Goal: Transaction & Acquisition: Obtain resource

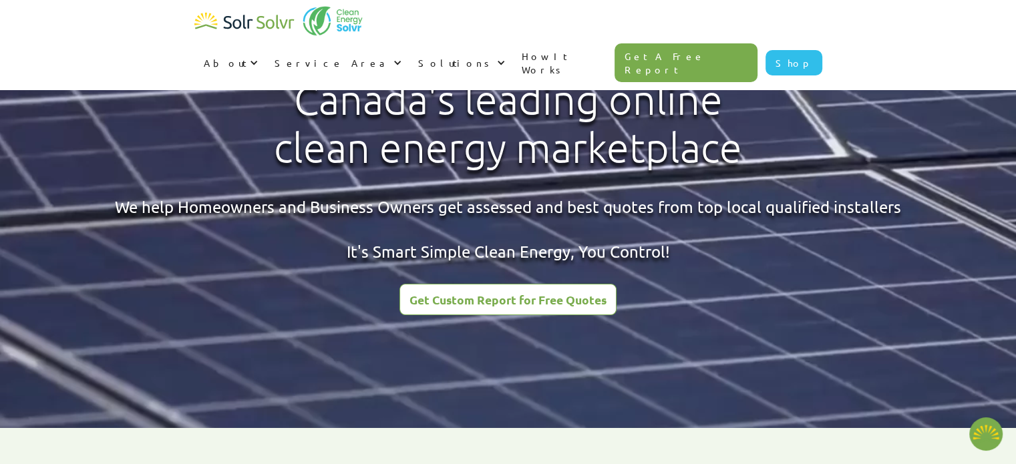
scroll to position [36, 0]
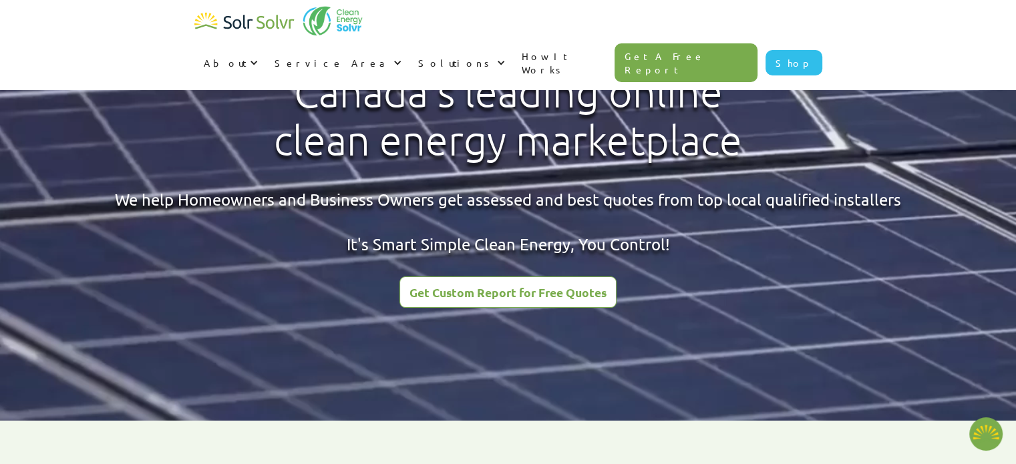
type textarea "x"
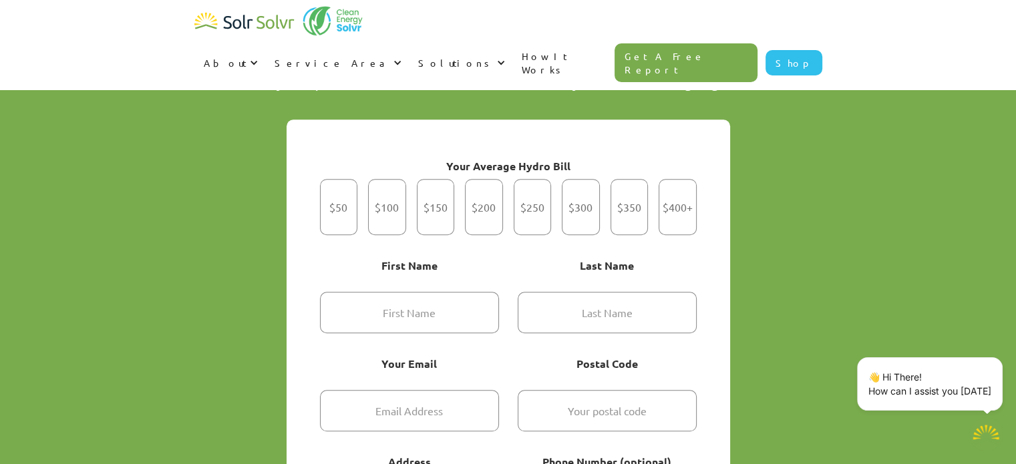
scroll to position [942, 0]
click at [481, 184] on div "Get Started" at bounding box center [484, 206] width 38 height 56
click at [481, 202] on input "$200" at bounding box center [483, 206] width 9 height 9
radio input "true"
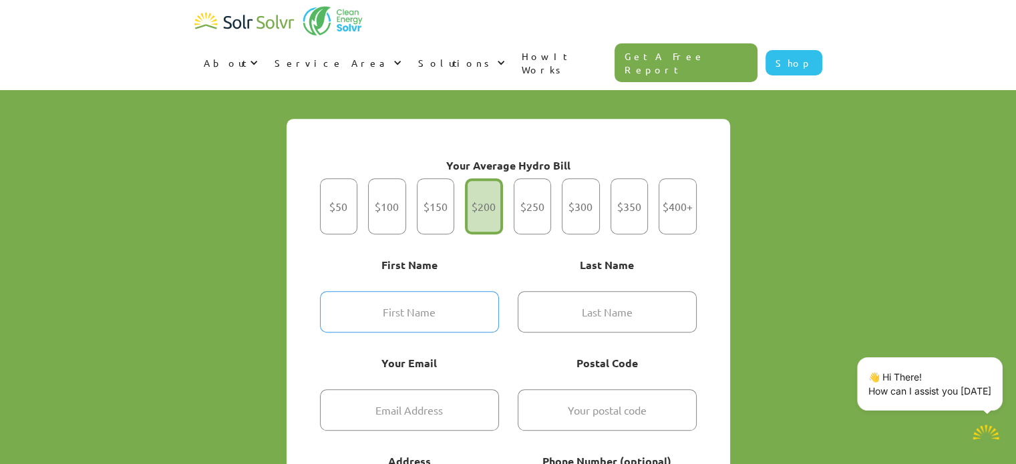
click at [435, 291] on input "Get Started" at bounding box center [409, 311] width 179 height 41
type input "ksjdhf"
click at [545, 291] on input "Get Started" at bounding box center [606, 311] width 179 height 41
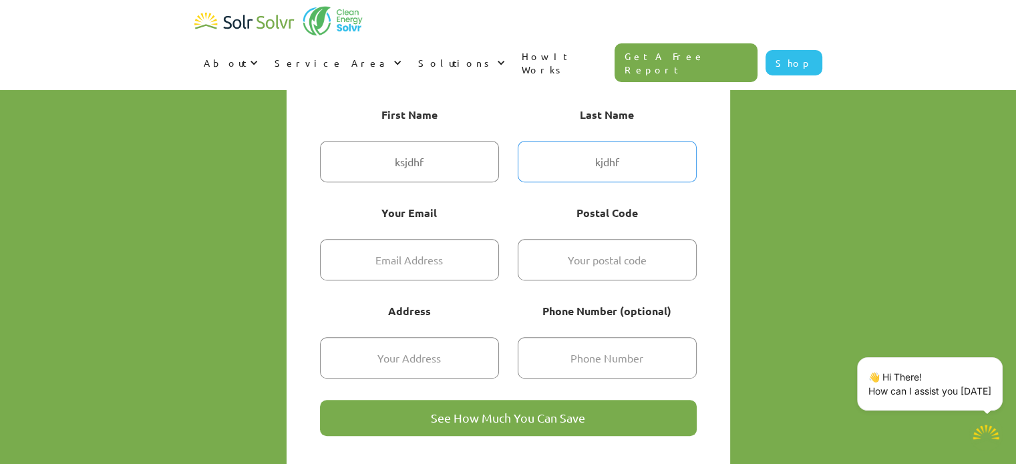
scroll to position [1148, 0]
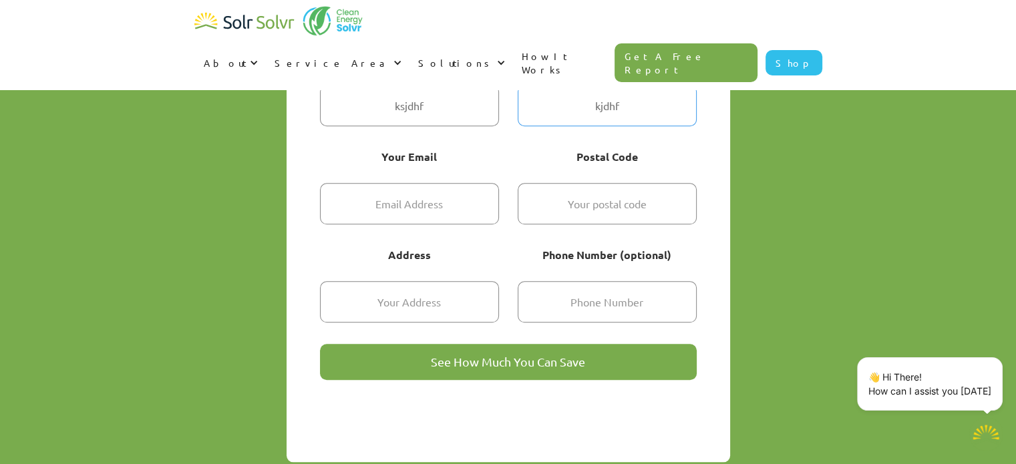
type input "kjdhf"
click at [419, 183] on input "Get Started" at bounding box center [409, 203] width 179 height 41
type input "kjdfhg@jdsgf.com"
click at [550, 183] on input "Get Started" at bounding box center [606, 203] width 179 height 41
type input "V7R2G6"
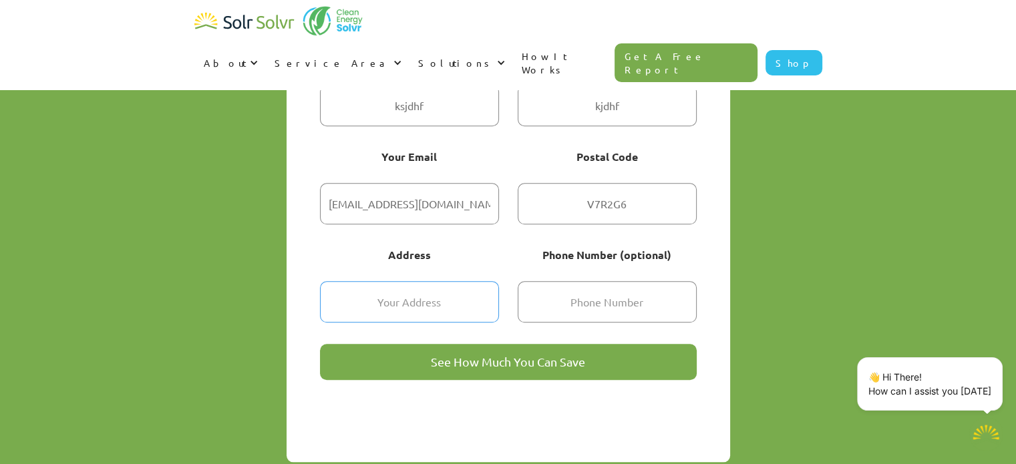
type input "830 MONTROYAL BLVD"
type input "6043994002"
click at [620, 282] on input "6043994002" at bounding box center [606, 301] width 179 height 41
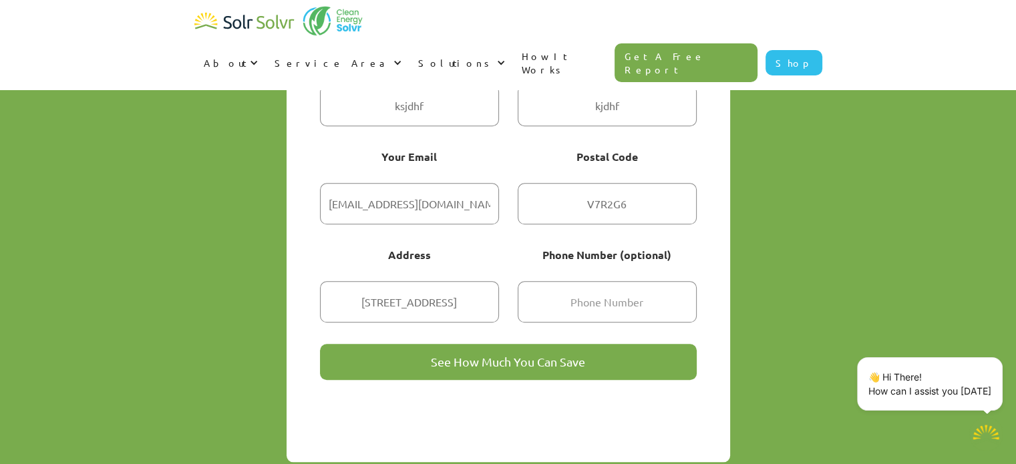
click at [474, 344] on input "See How Much You Can Save" at bounding box center [508, 362] width 377 height 36
type input "Please wait..."
type textarea "x"
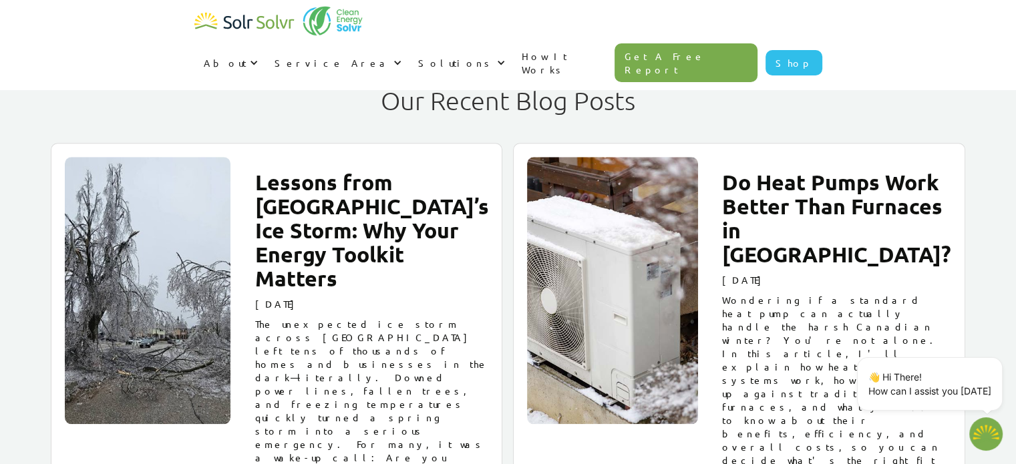
scroll to position [642, 0]
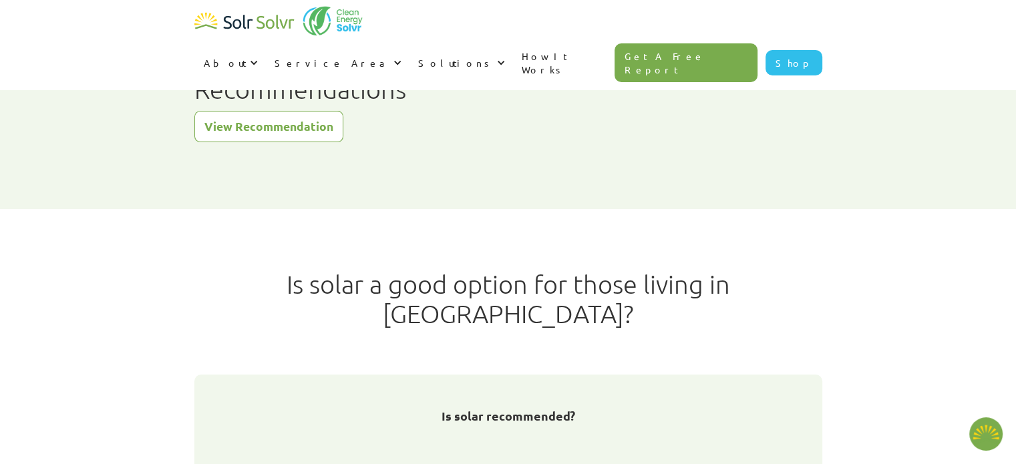
type textarea "x"
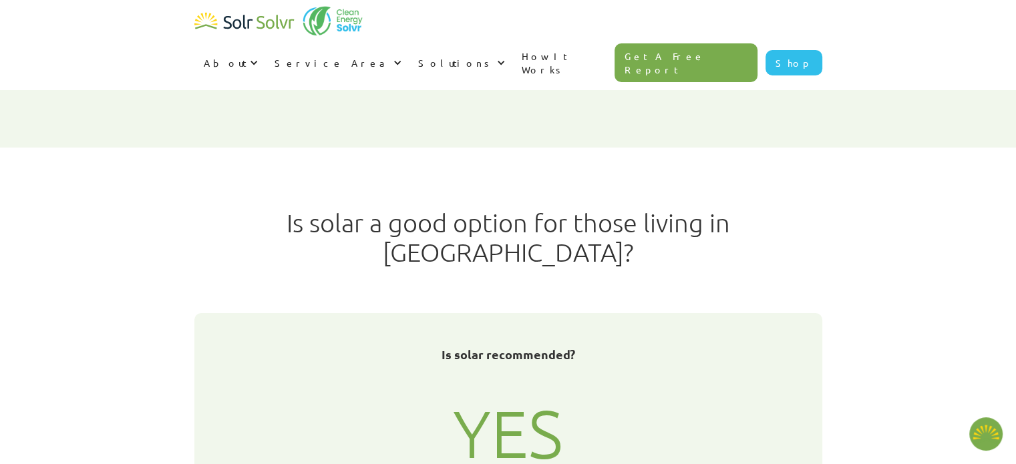
radio input "true"
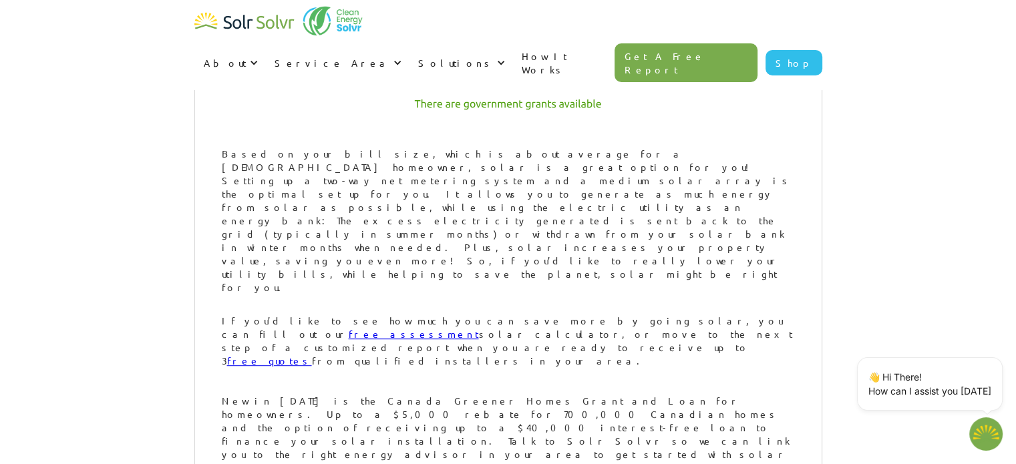
scroll to position [707, 0]
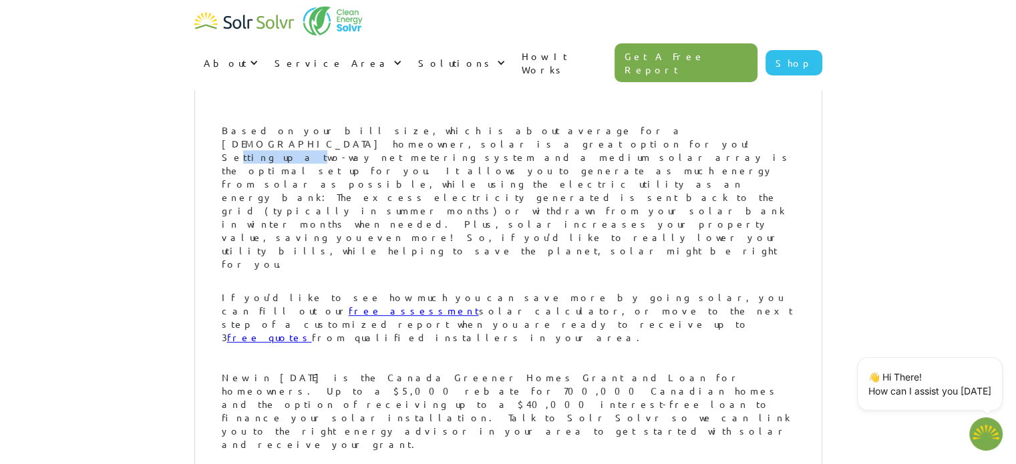
drag, startPoint x: 713, startPoint y: 132, endPoint x: 769, endPoint y: 126, distance: 56.5
click at [769, 126] on div "Based on your bill size, which is about average for a Canadian homeowner, solar…" at bounding box center [508, 197] width 573 height 147
click at [365, 168] on div "Based on your bill size, which is about average for a Canadian homeowner, solar…" at bounding box center [508, 197] width 573 height 147
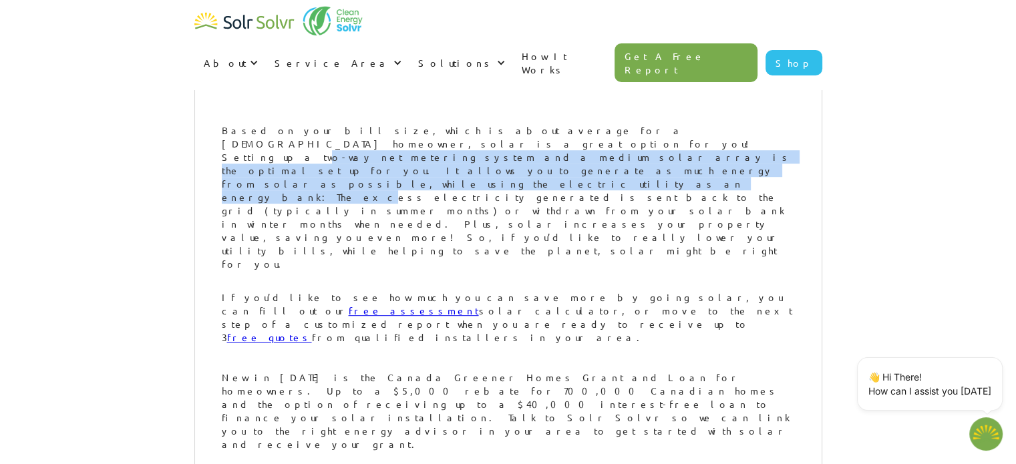
drag, startPoint x: 222, startPoint y: 144, endPoint x: 542, endPoint y: 151, distance: 319.9
click at [542, 151] on div "Based on your bill size, which is about average for a Canadian homeowner, solar…" at bounding box center [508, 197] width 573 height 147
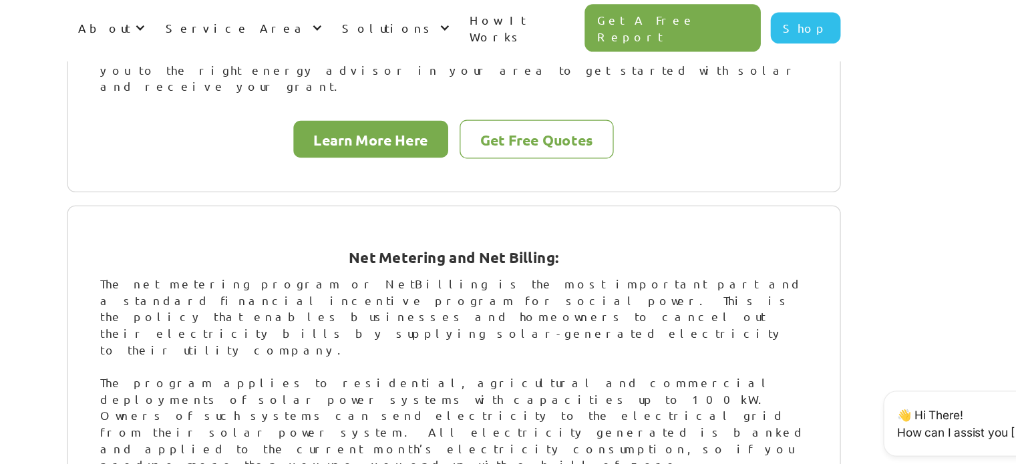
scroll to position [1041, 0]
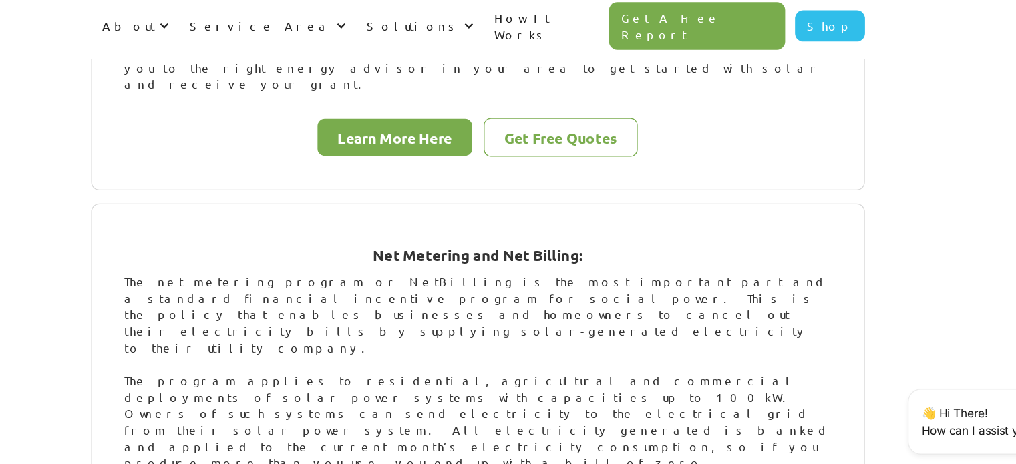
type textarea "x"
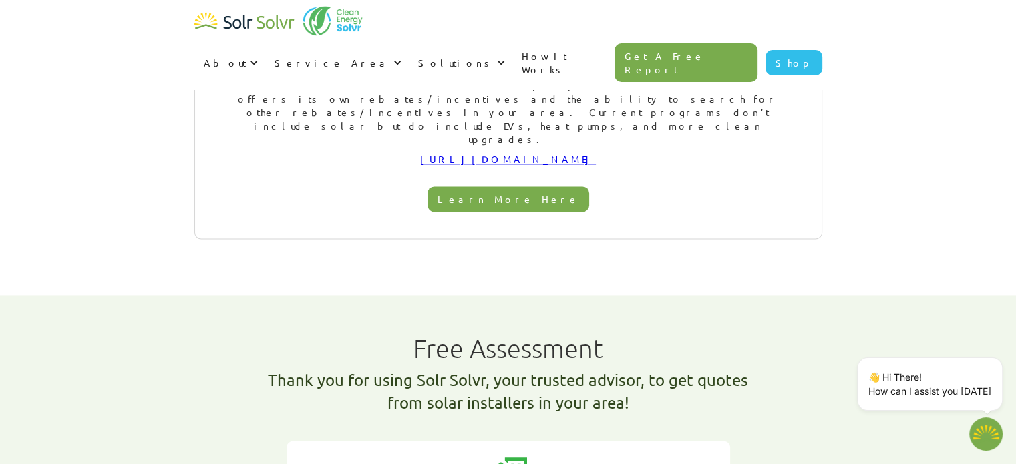
scroll to position [1835, 0]
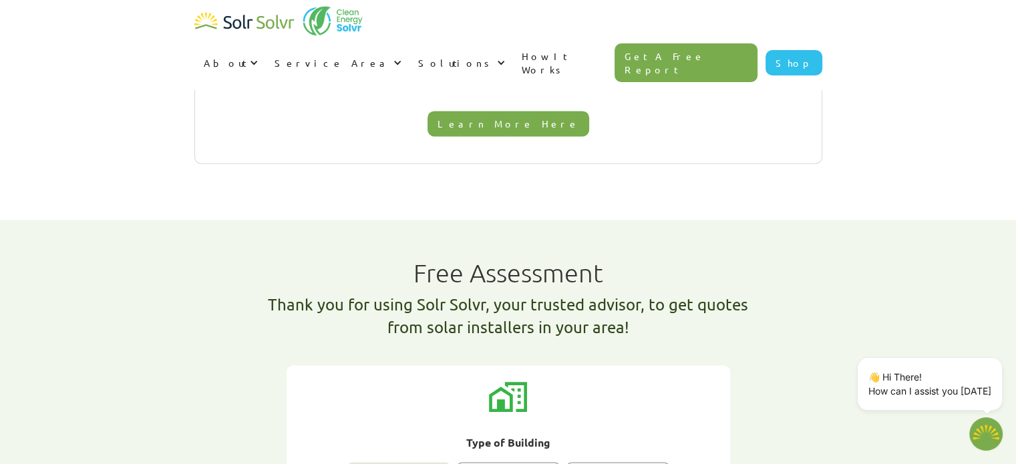
radio input "true"
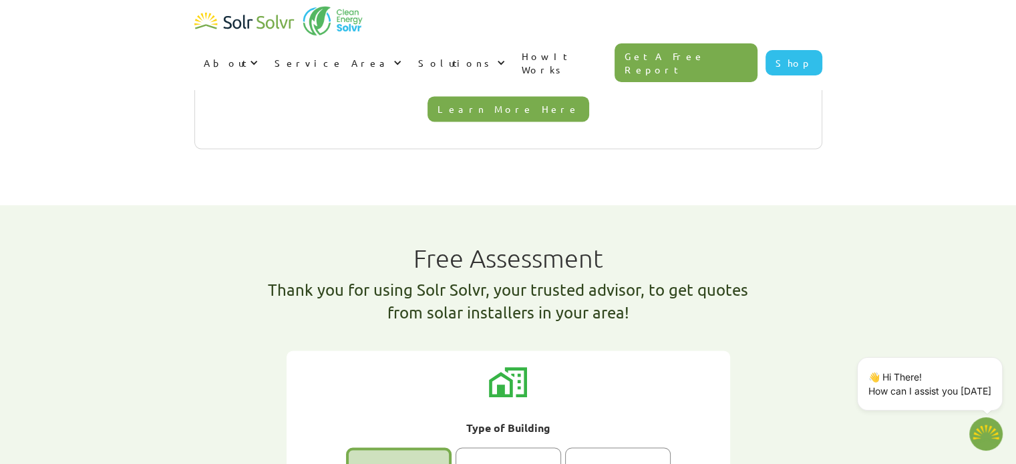
scroll to position [1850, 0]
radio input "true"
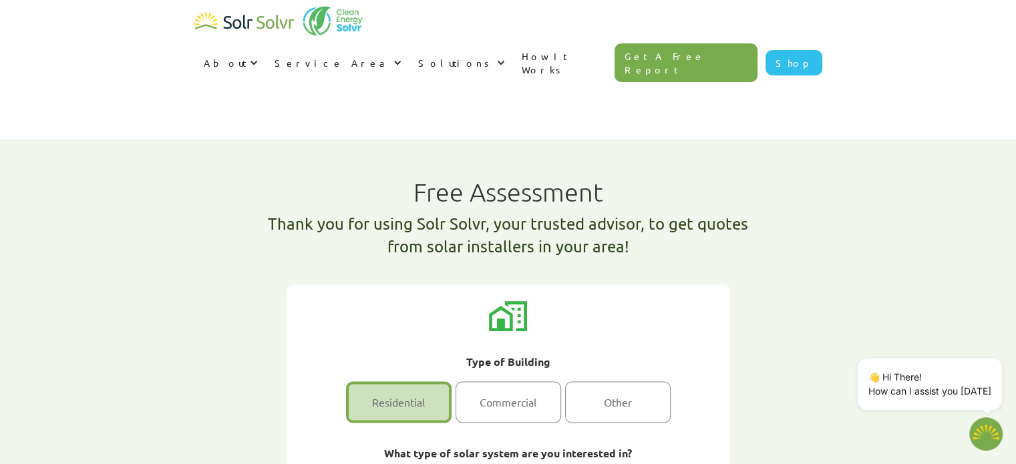
scroll to position [1916, 0]
radio input "true"
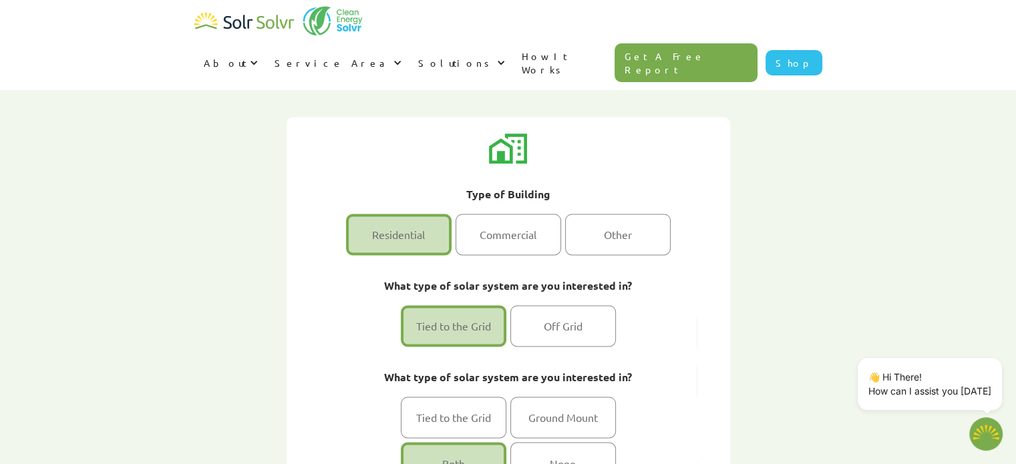
scroll to position [2084, 0]
click at [548, 396] on div "1 of 2" at bounding box center [562, 416] width 105 height 41
click at [558, 412] on input "Ground Mount" at bounding box center [562, 416] width 9 height 9
radio input "true"
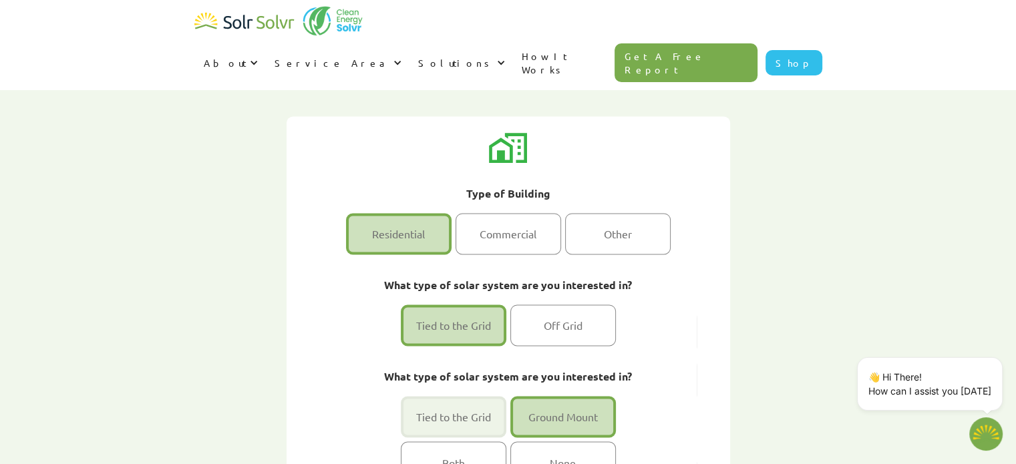
click at [474, 396] on div "1 of 2" at bounding box center [453, 416] width 105 height 41
click at [457, 412] on input "Tied to the Grid" at bounding box center [453, 416] width 9 height 9
radio input "true"
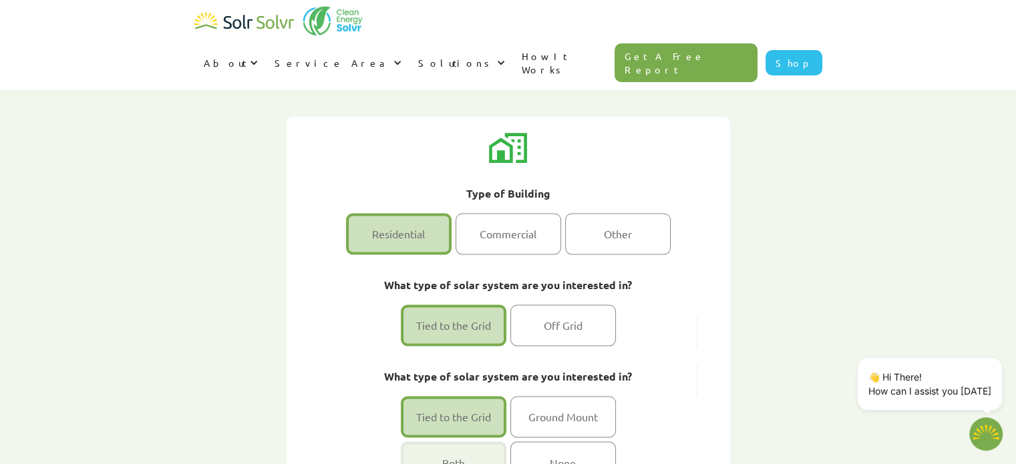
click at [470, 441] on div "1 of 2" at bounding box center [453, 461] width 105 height 41
click at [457, 457] on input "Both" at bounding box center [453, 461] width 9 height 9
radio input "true"
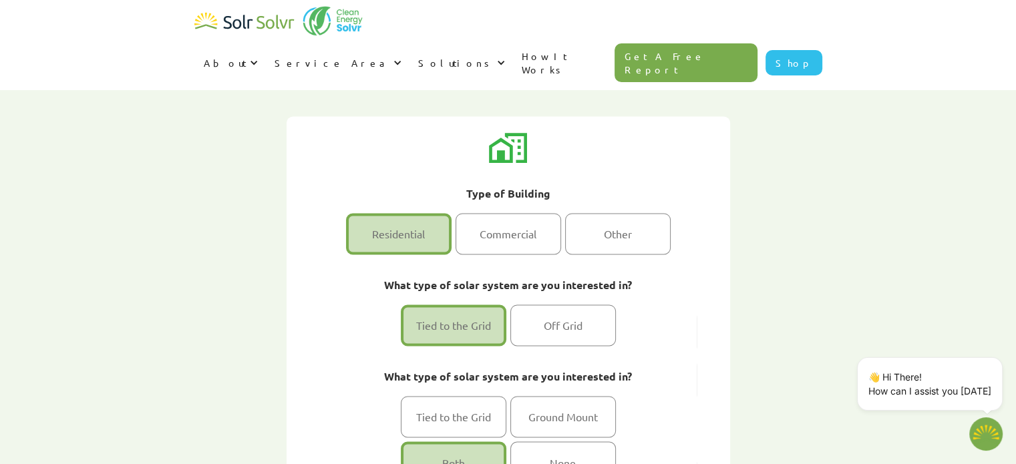
scroll to position [2094, 0]
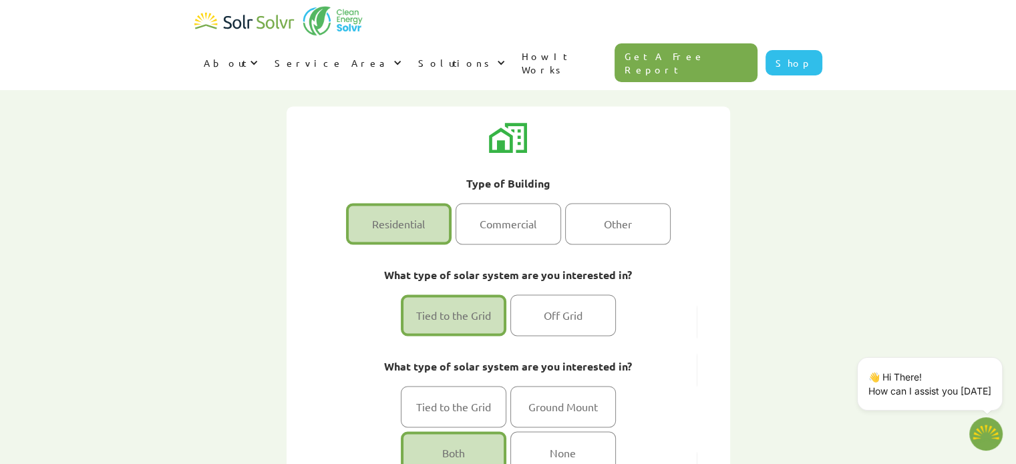
type input "skldjf"
type input "isdfjlskj"
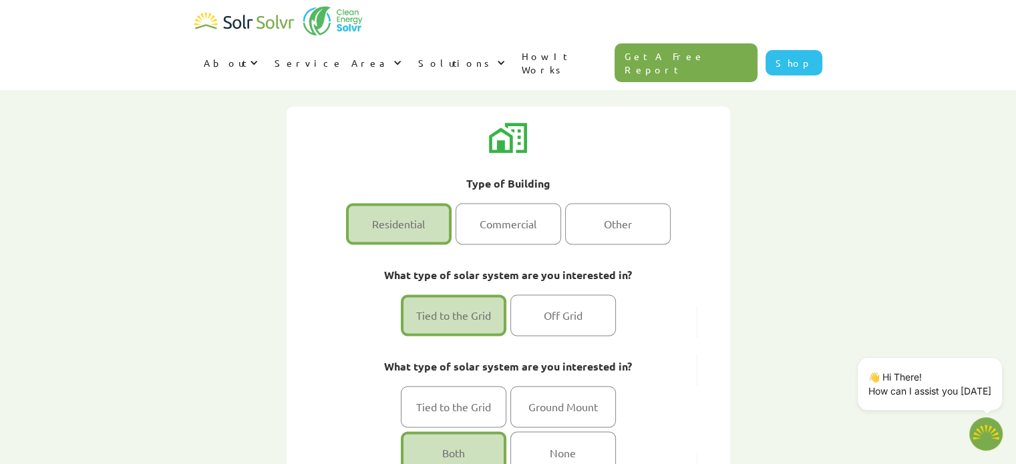
type input "kjshdkjfh@ksjdhf.com"
type input "7789878998"
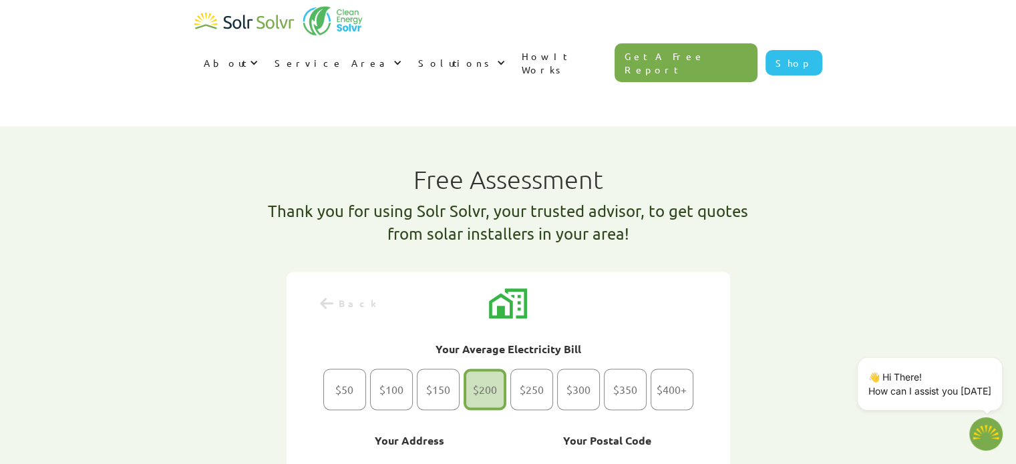
scroll to position [1928, 0]
type input "830 Montroyal Blvd"
type input "V7R 2G6"
select select "british-columbia"
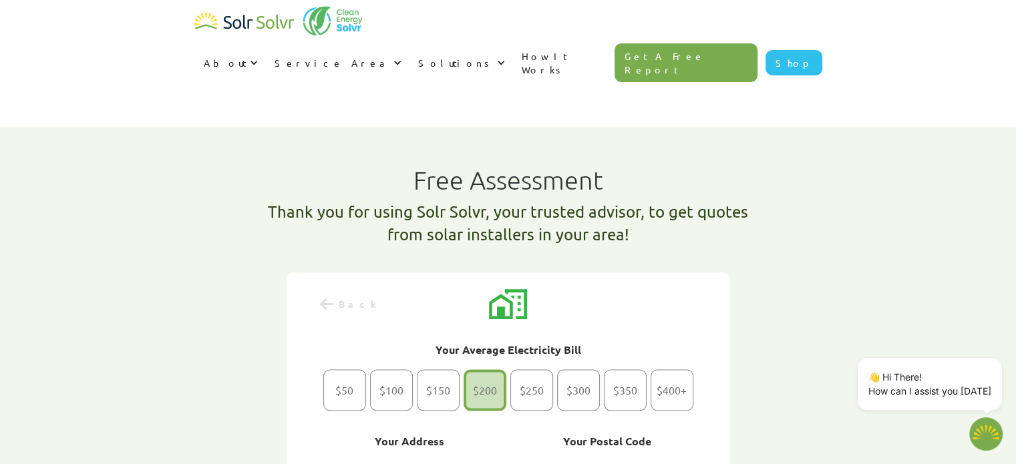
select select "BC Hydro"
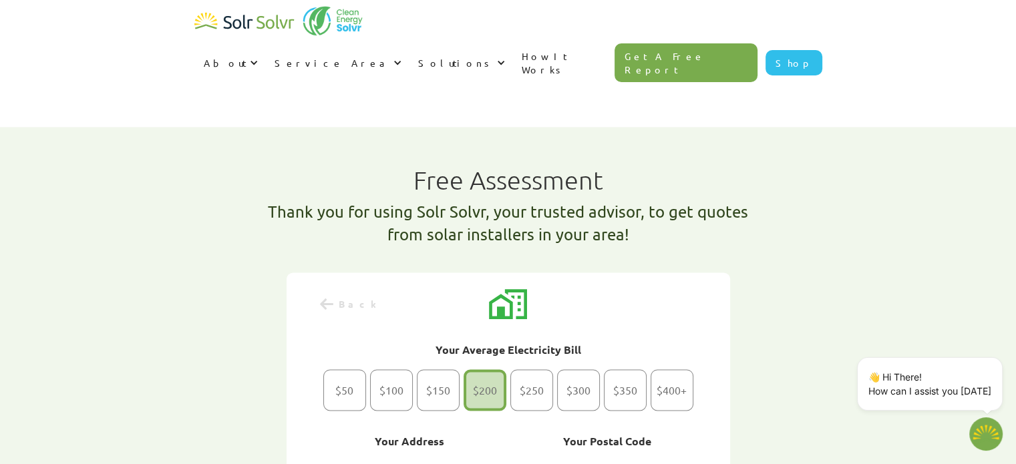
select select "100%"
type input "Please wait..."
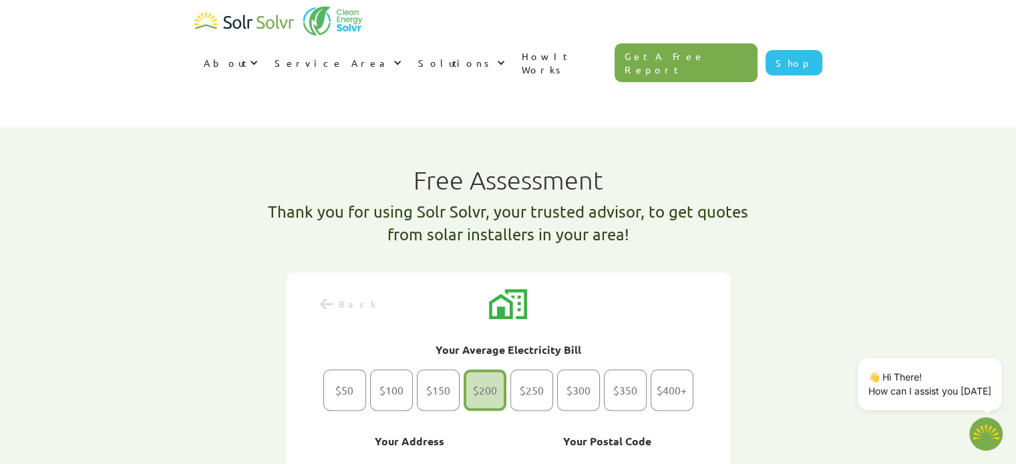
type textarea "x"
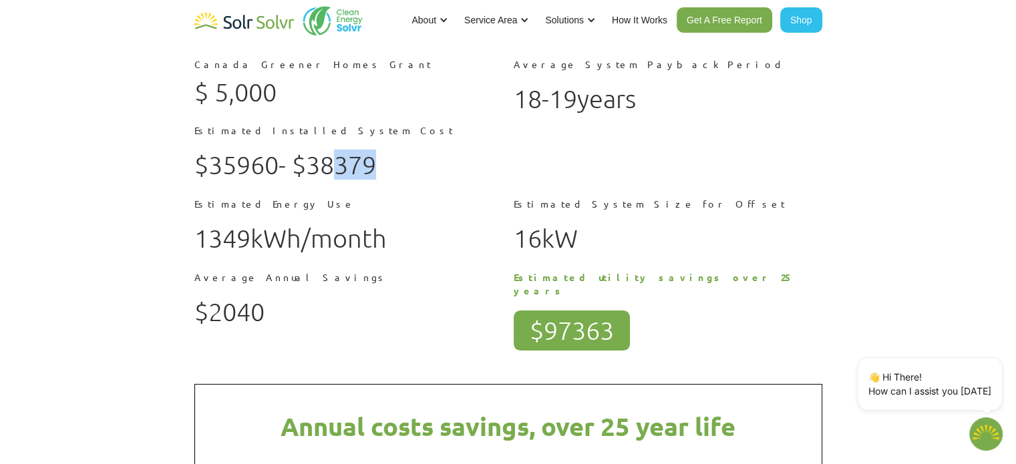
drag, startPoint x: 395, startPoint y: 160, endPoint x: 337, endPoint y: 160, distance: 58.1
click at [337, 160] on h1 "$ 35960 - $ 38379" at bounding box center [348, 164] width 308 height 29
click at [465, 179] on h1 "$ 35960 - $ 38379" at bounding box center [348, 164] width 308 height 29
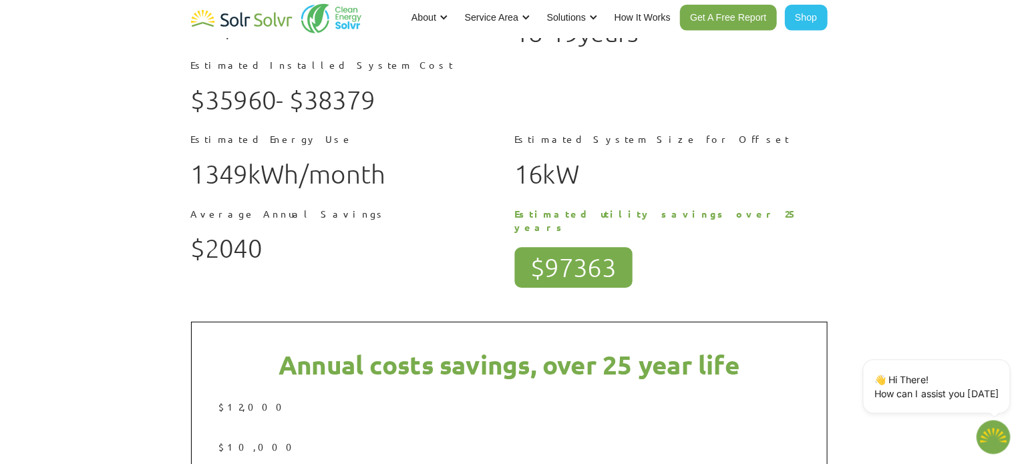
scroll to position [64, 0]
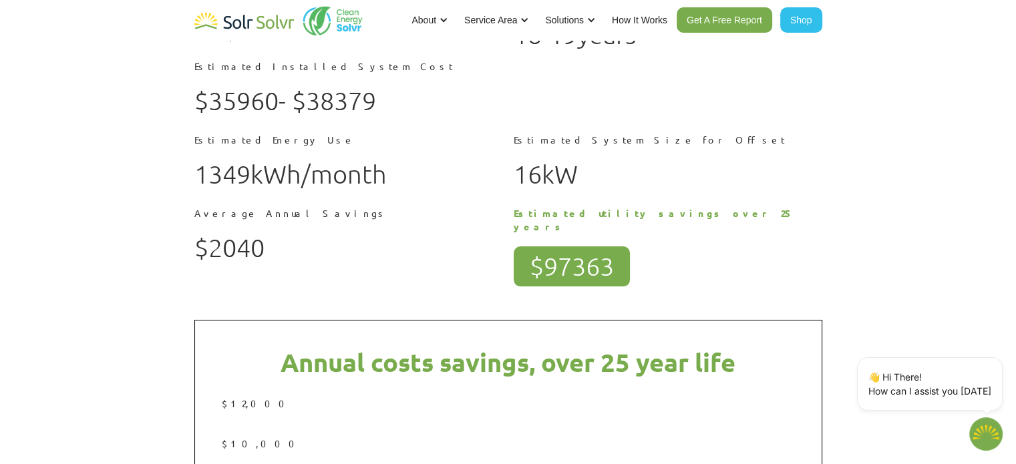
click at [624, 189] on div "Estimated System Size for Offset 16 kW" at bounding box center [667, 164] width 308 height 63
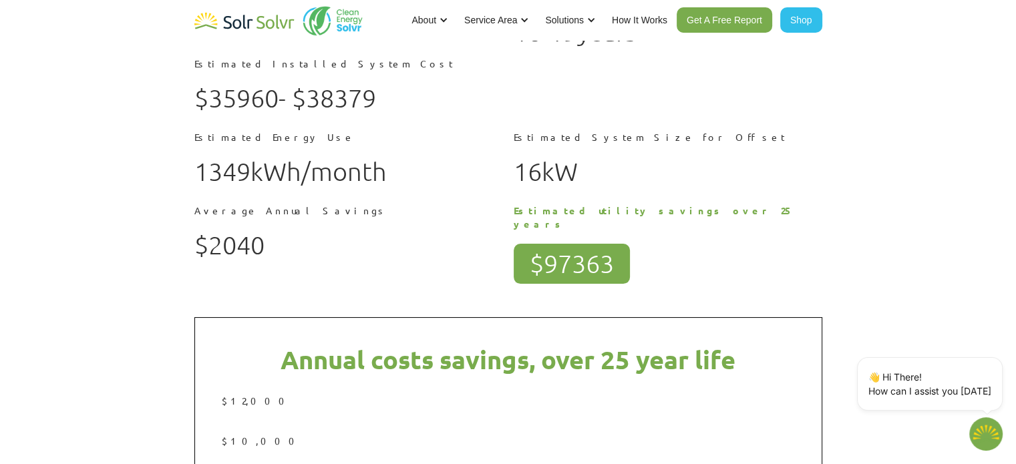
scroll to position [68, 0]
drag, startPoint x: 268, startPoint y: 246, endPoint x: 216, endPoint y: 248, distance: 52.1
click at [216, 248] on h1 "$ 2040" at bounding box center [348, 243] width 308 height 29
click at [333, 244] on h1 "$ 2040" at bounding box center [348, 243] width 308 height 29
click at [392, 189] on div "Estimated Energy Use 1349 kWh/month" at bounding box center [348, 160] width 308 height 63
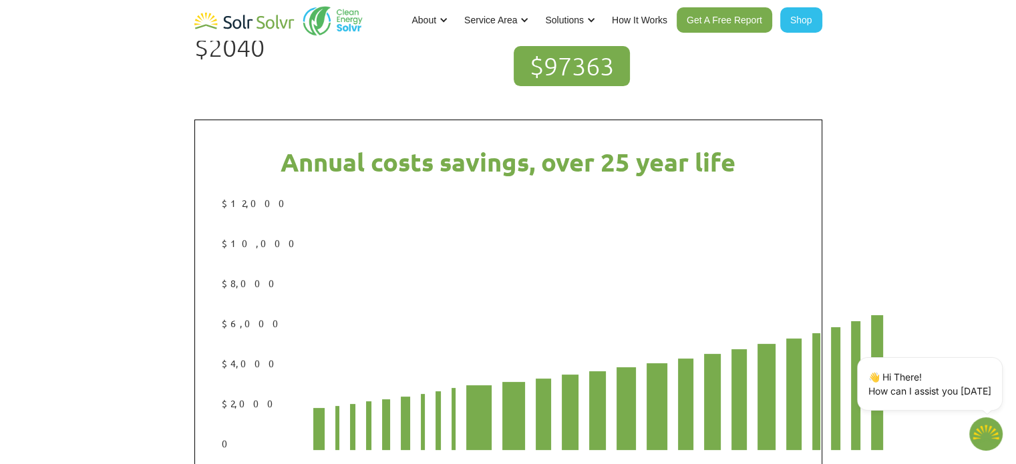
scroll to position [272, 0]
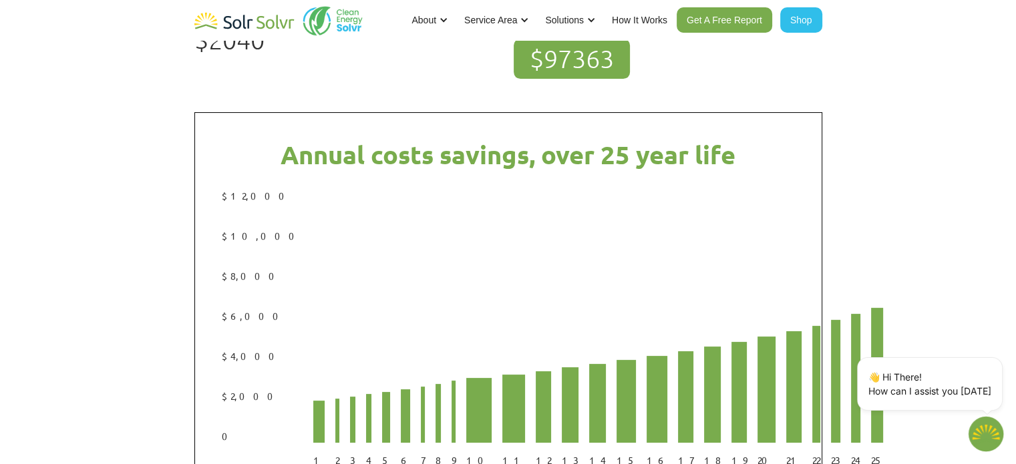
click at [983, 433] on img "Open chatbot widget" at bounding box center [985, 434] width 35 height 35
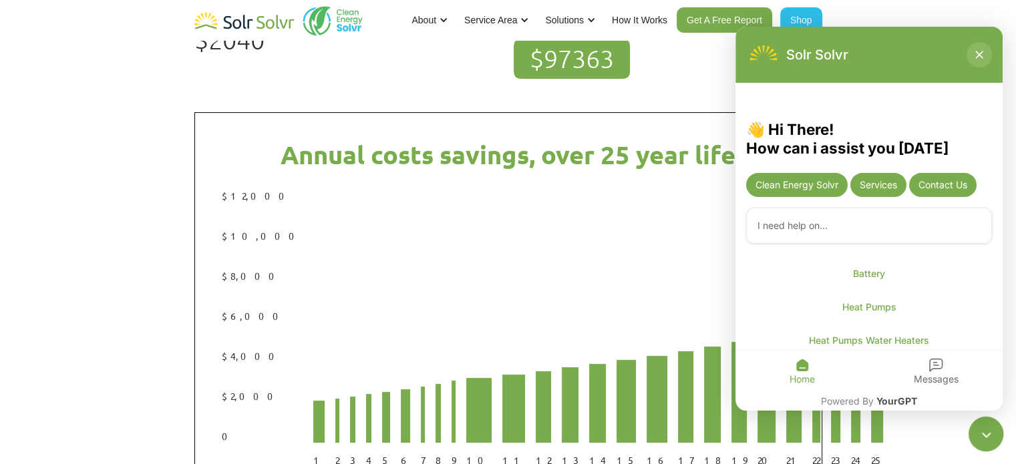
click at [973, 55] on icon "Close chatbot" at bounding box center [978, 54] width 13 height 13
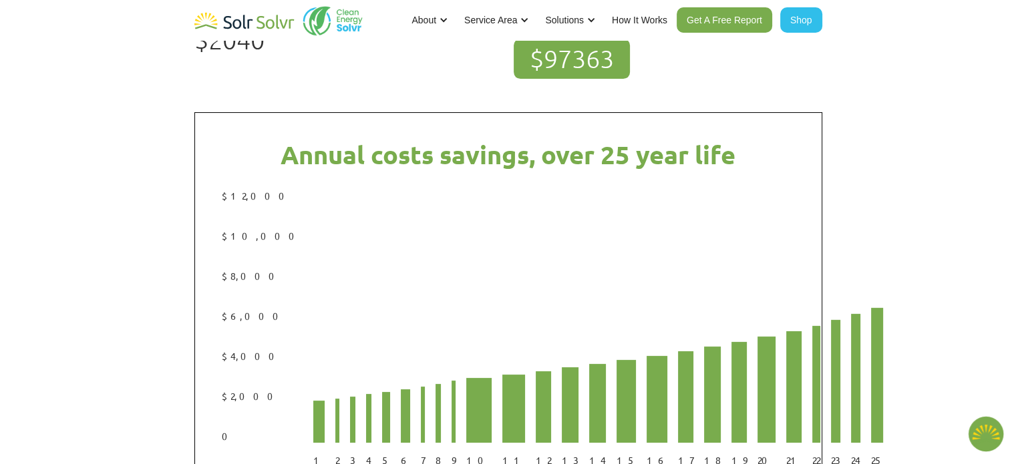
scroll to position [0, 0]
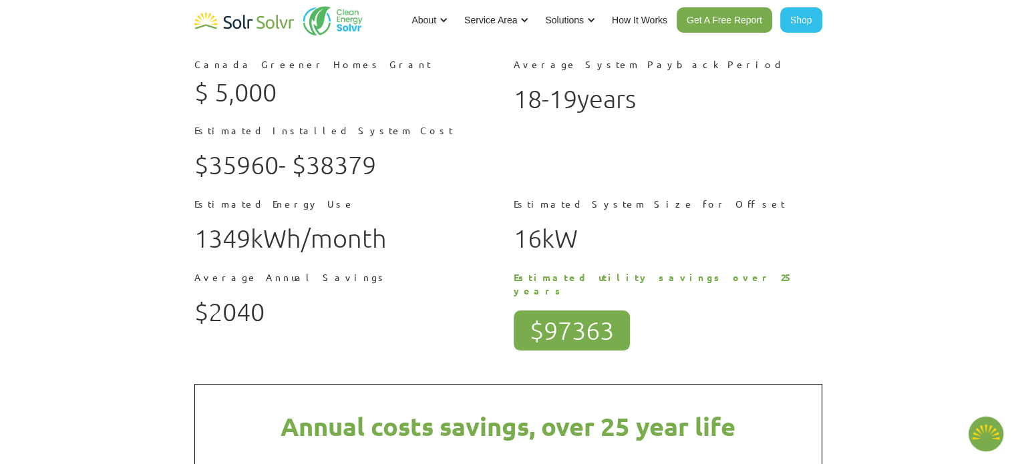
click at [734, 22] on link "Get A Free Report" at bounding box center [723, 19] width 95 height 25
type textarea "x"
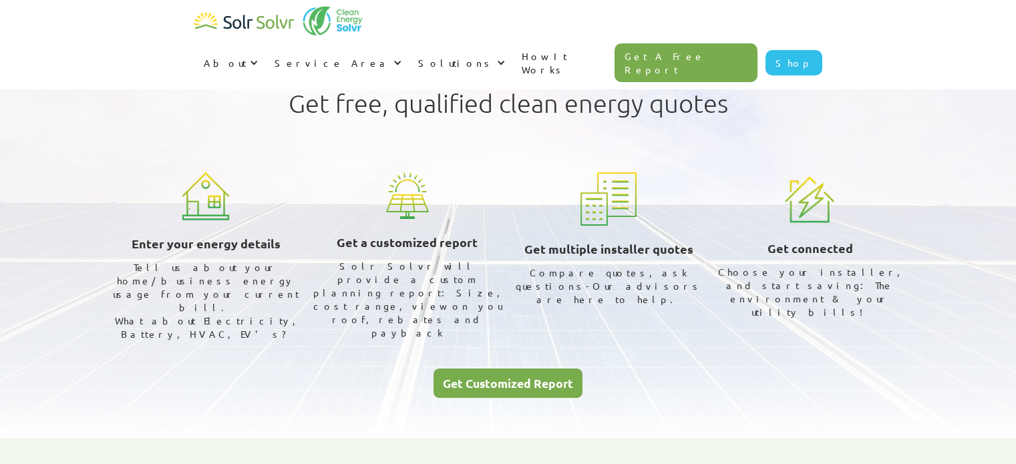
select select "BC Hydro"
select select "100%"
click at [549, 377] on div "Get Customized Report" at bounding box center [508, 383] width 130 height 12
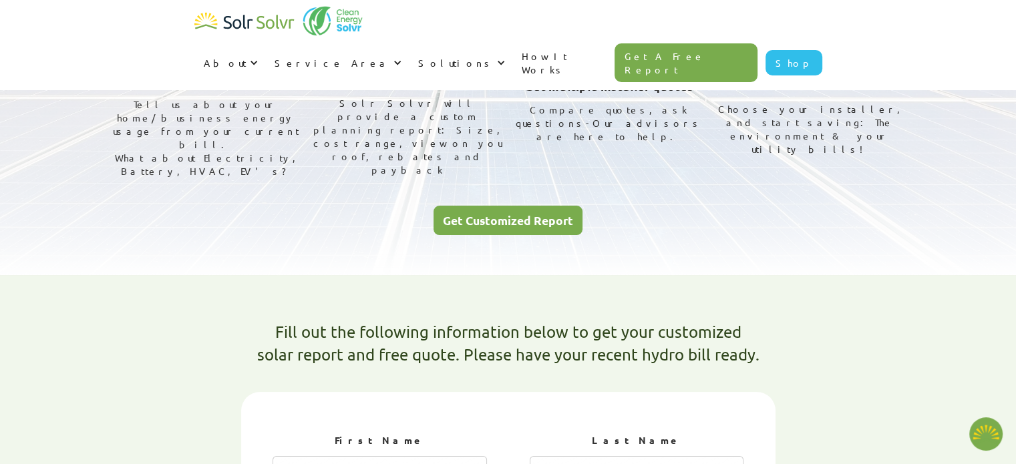
type textarea "x"
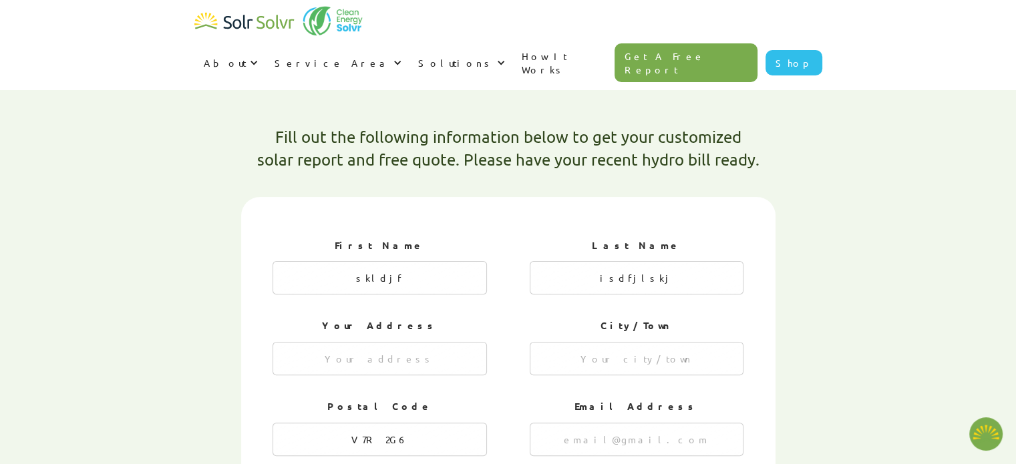
radio input "true"
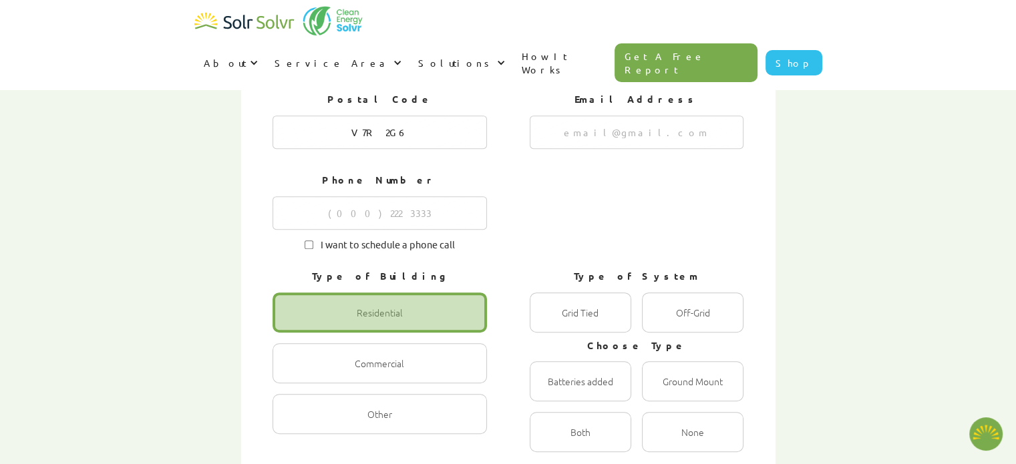
scroll to position [667, 0]
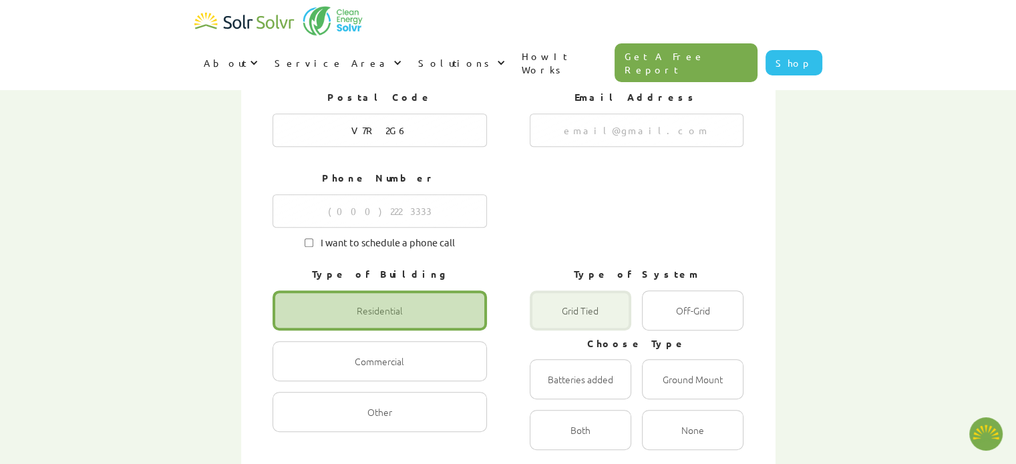
click at [564, 290] on div "1 of 4" at bounding box center [580, 310] width 101 height 40
click at [548, 321] on Tied "Grid Tied Radio" at bounding box center [544, 325] width 9 height 9
radio Tied "true"
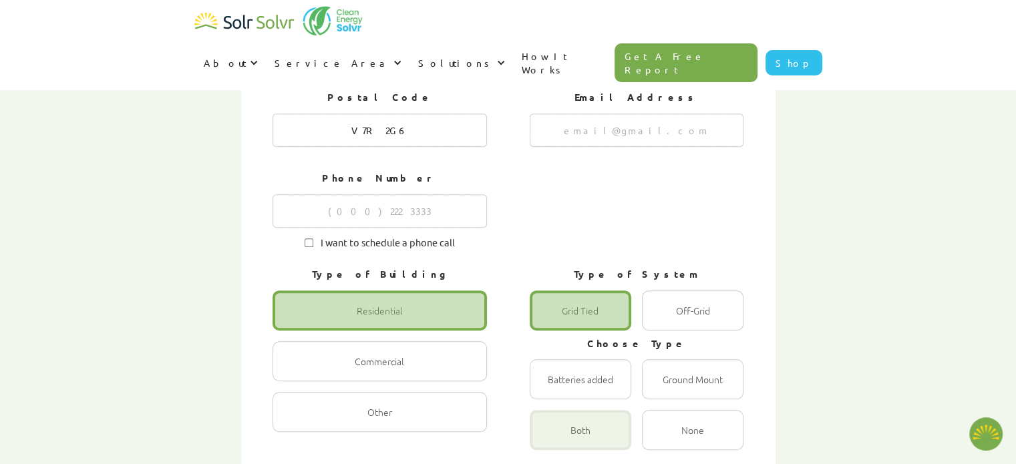
click at [590, 410] on div "1 of 4" at bounding box center [580, 430] width 101 height 40
click at [548, 440] on input "Both Radio" at bounding box center [544, 444] width 9 height 9
radio input "true"
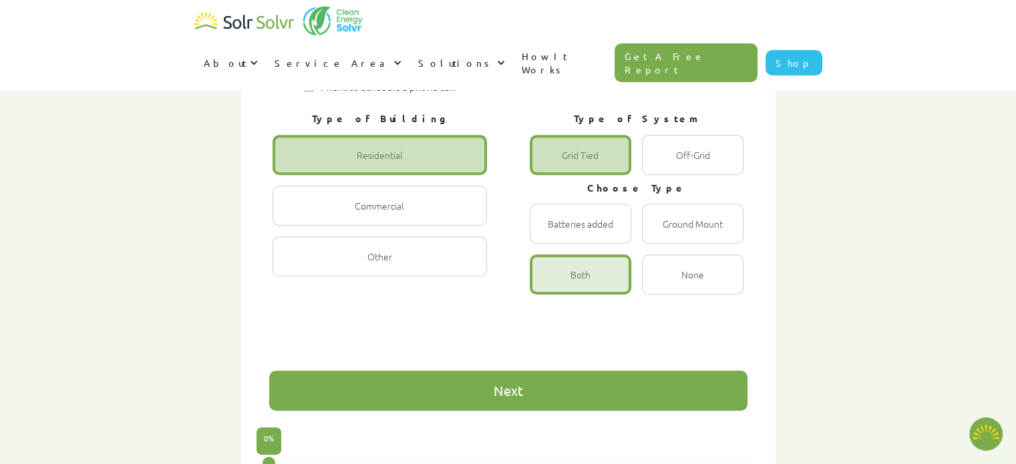
scroll to position [823, 0]
click at [552, 371] on div "Next" at bounding box center [508, 391] width 478 height 40
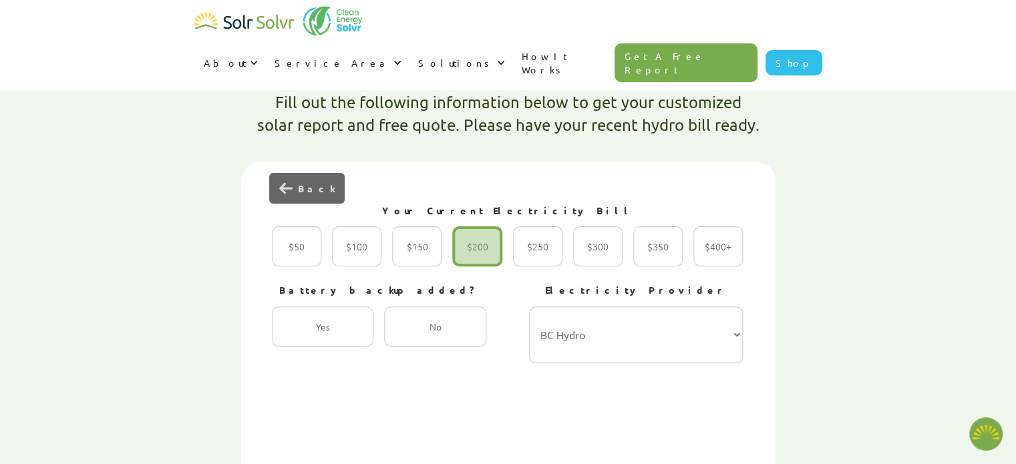
scroll to position [400, 0]
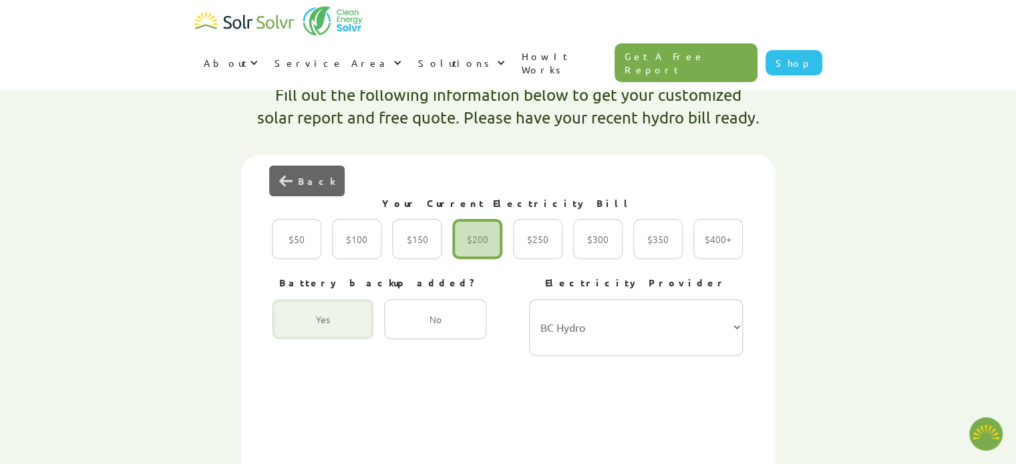
click at [339, 299] on div "2 of 4" at bounding box center [322, 319] width 101 height 40
click at [290, 329] on input "Yes Radio" at bounding box center [286, 333] width 9 height 9
radio input "true"
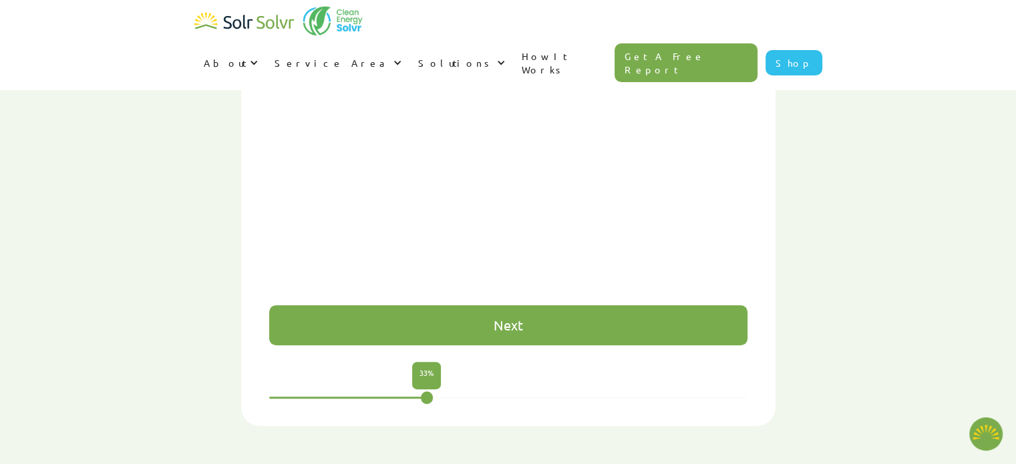
scroll to position [855, 0]
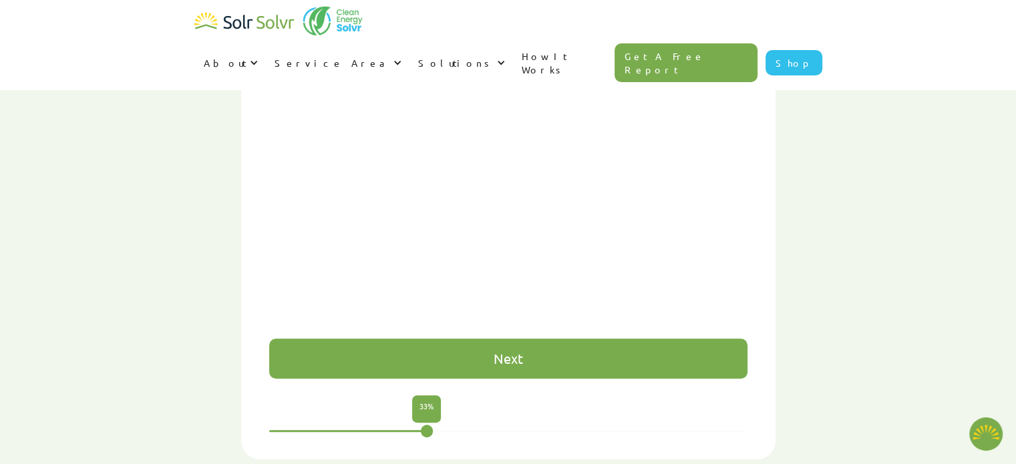
click at [497, 339] on div "Next" at bounding box center [508, 359] width 478 height 40
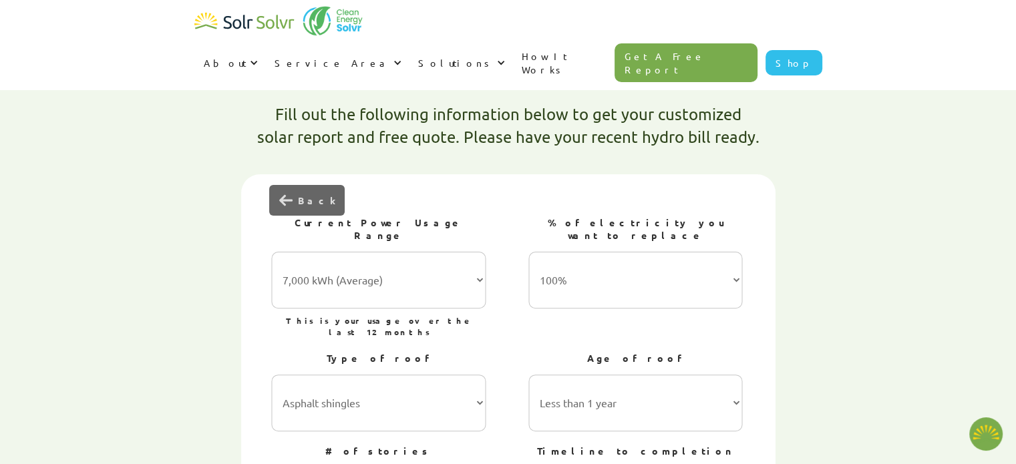
scroll to position [381, 0]
click at [478, 251] on select "7,000 kWh (Average) 10,000 kWh 15,000 kWh 20,000 kWh 25,000 kWh+" at bounding box center [378, 279] width 214 height 57
select select "10,000 kWh"
click at [272, 251] on select "7,000 kWh (Average) 10,000 kWh 15,000 kWh 20,000 kWh 25,000 kWh+" at bounding box center [378, 279] width 214 height 57
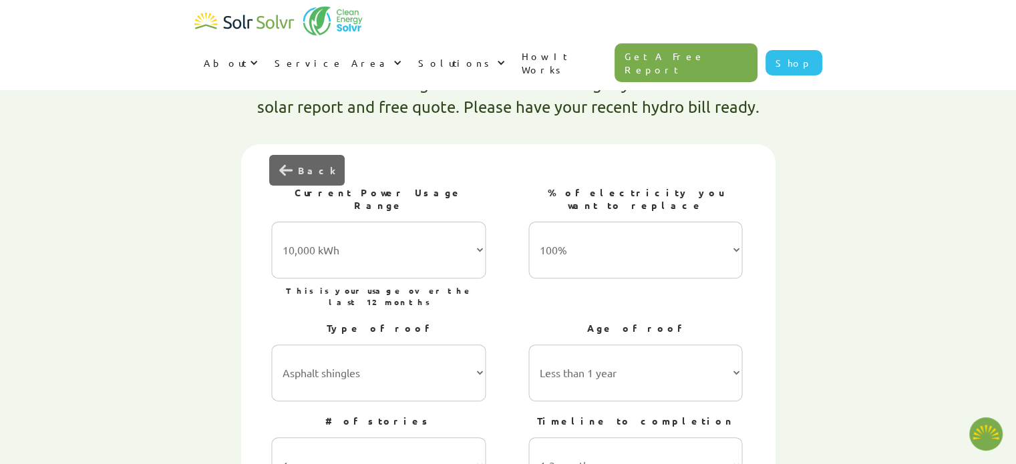
scroll to position [410, 0]
click at [461, 345] on select "Asphalt shingles Metal roofing Stone-coated steel Slate Rubber slate Clay and c…" at bounding box center [378, 373] width 214 height 57
click at [833, 245] on div "Fill out the following information below to get your customized solar report an…" at bounding box center [507, 469] width 841 height 869
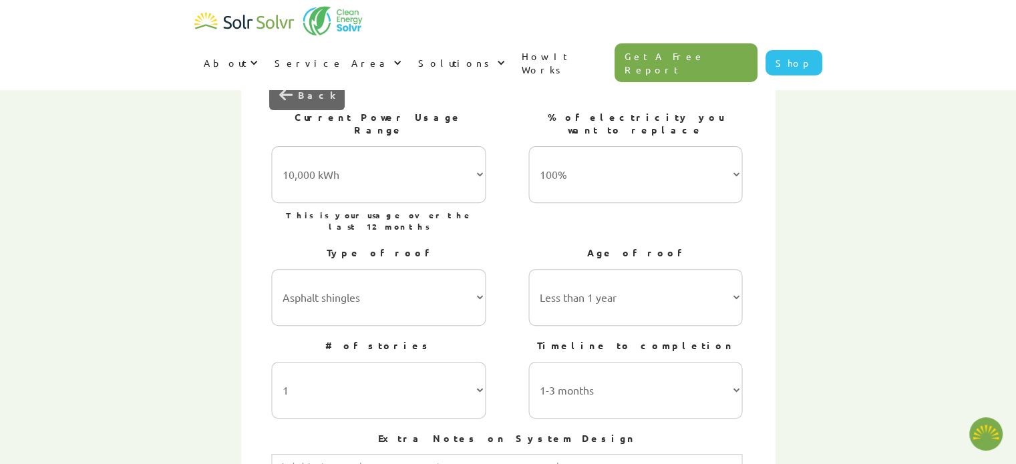
scroll to position [488, 0]
click at [451, 360] on select "1 2 3 or more" at bounding box center [378, 388] width 214 height 57
select select "2"
click at [272, 360] on select "1 2 3 or more" at bounding box center [378, 388] width 214 height 57
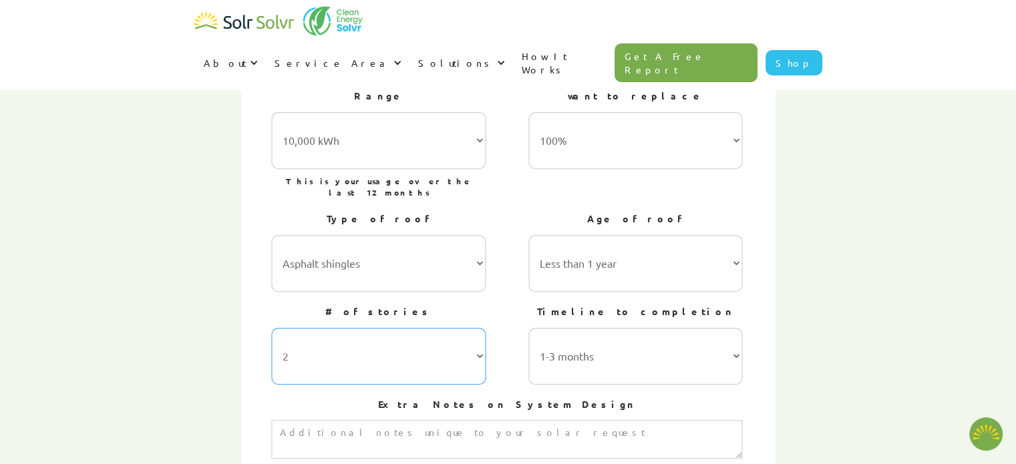
scroll to position [525, 0]
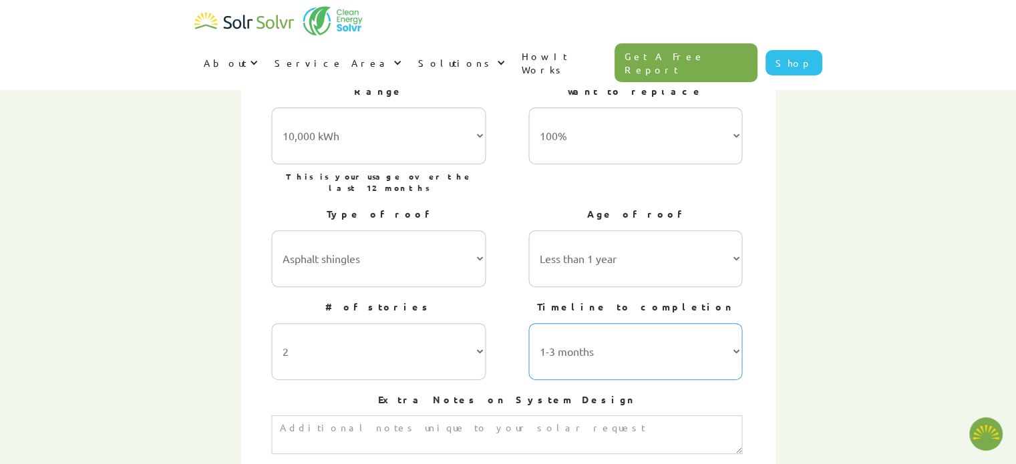
click at [721, 323] on select "1-3 months 3-6 months 6-12 months 12-24 months 24+ months" at bounding box center [635, 351] width 214 height 57
click at [809, 310] on div "Fill out the following information below to get your customized solar report an…" at bounding box center [507, 354] width 841 height 869
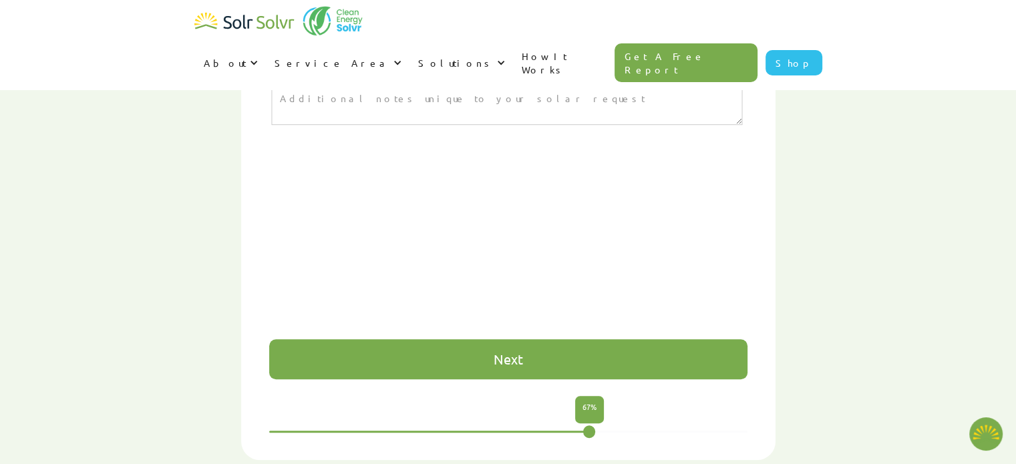
scroll to position [853, 0]
click at [558, 340] on div "Next" at bounding box center [508, 360] width 478 height 40
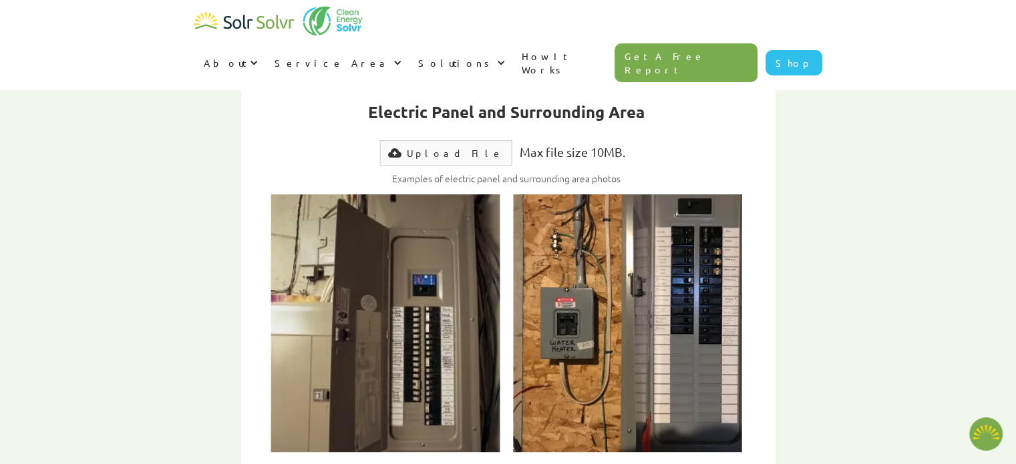
scroll to position [714, 0]
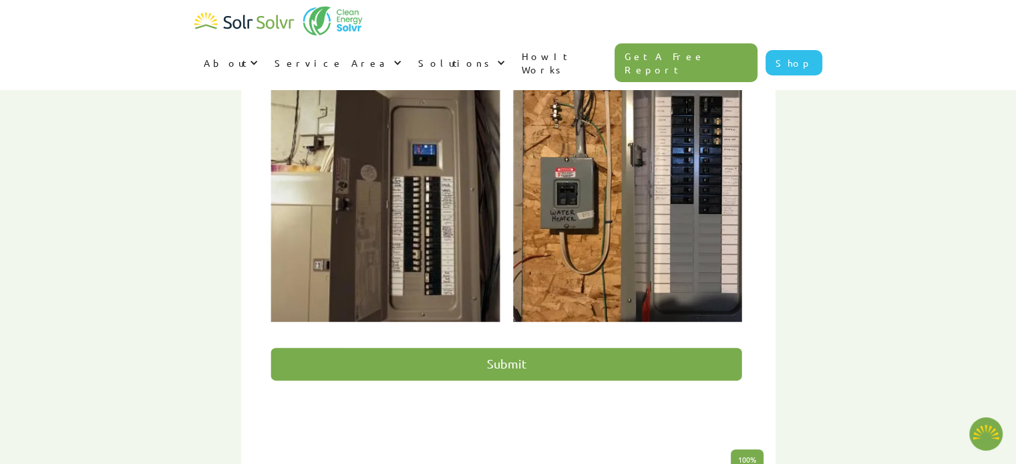
click at [491, 348] on input "Submit" at bounding box center [506, 364] width 471 height 33
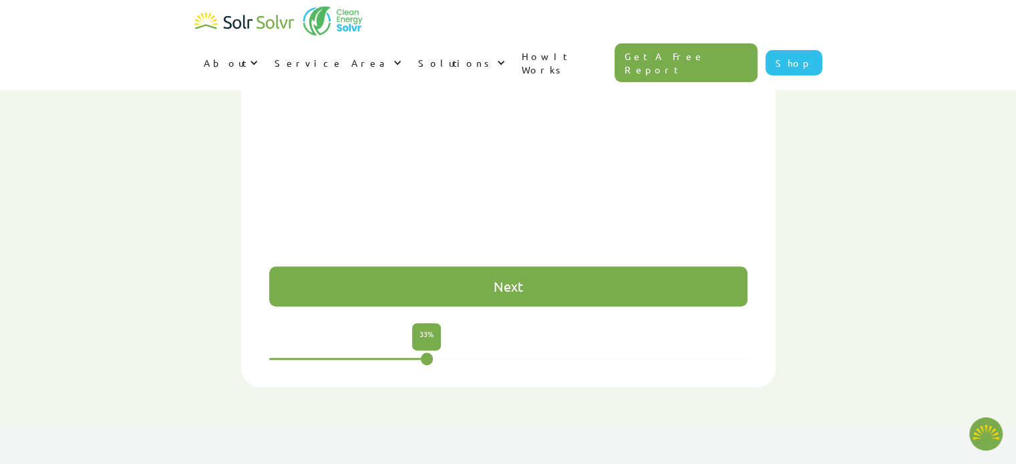
scroll to position [925, 0]
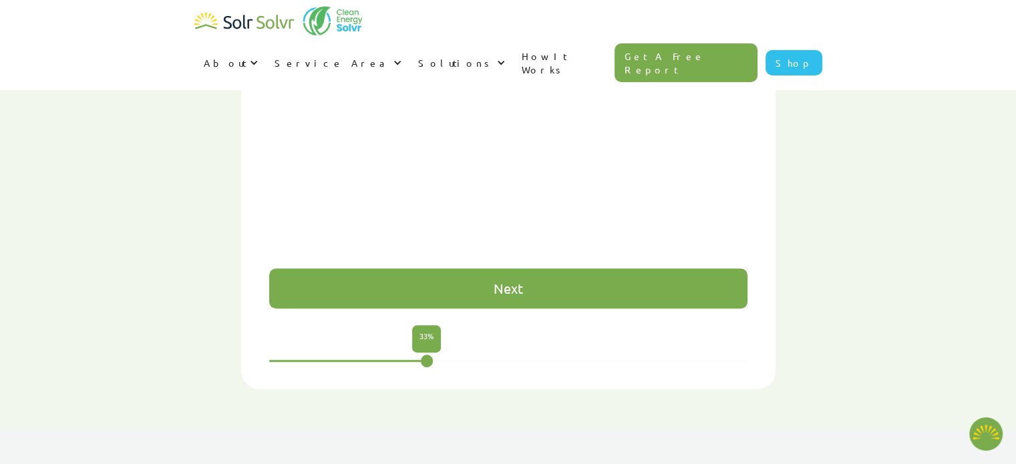
click at [501, 282] on div "Next" at bounding box center [507, 288] width 29 height 13
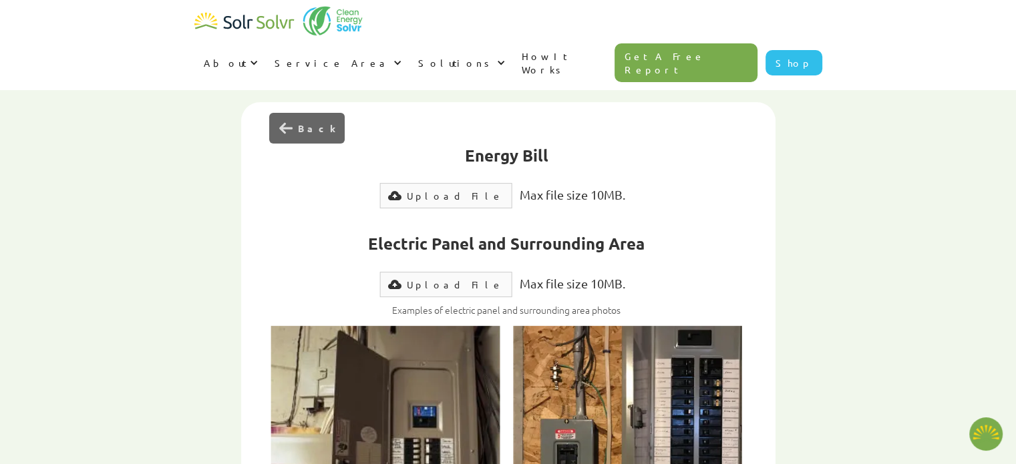
scroll to position [452, 0]
click at [447, 278] on div "Upload File" at bounding box center [455, 284] width 96 height 13
click at [443, 190] on div "Upload File" at bounding box center [455, 196] width 96 height 13
type input "Submit"
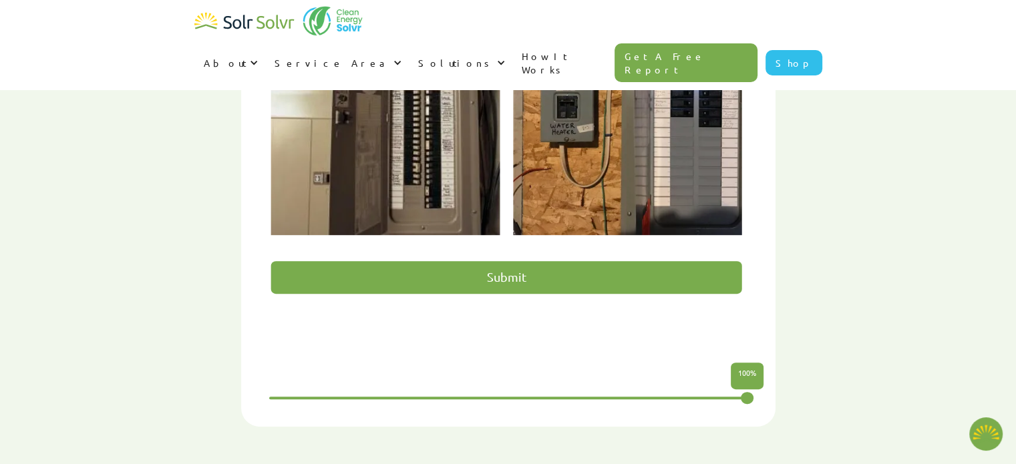
scroll to position [807, 0]
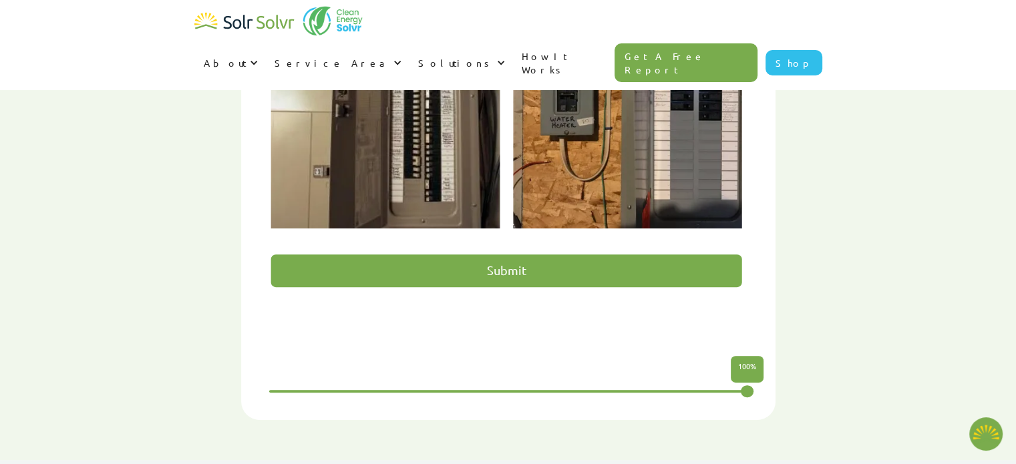
click at [519, 254] on input "Submit" at bounding box center [506, 270] width 471 height 33
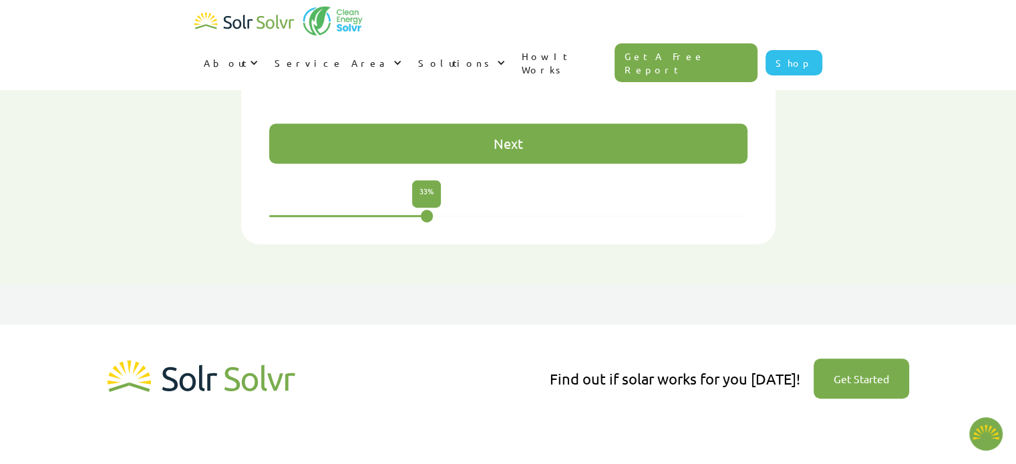
scroll to position [1069, 0]
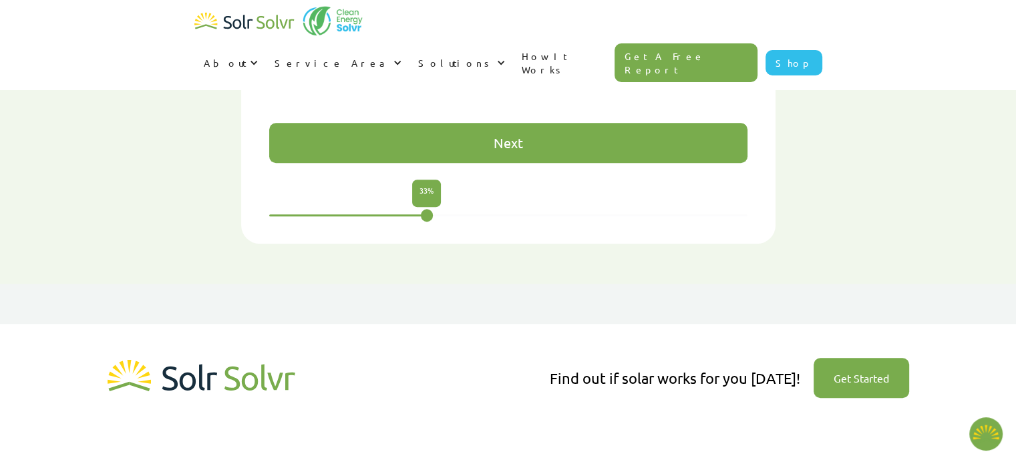
click at [521, 136] on div "Next" at bounding box center [507, 142] width 29 height 13
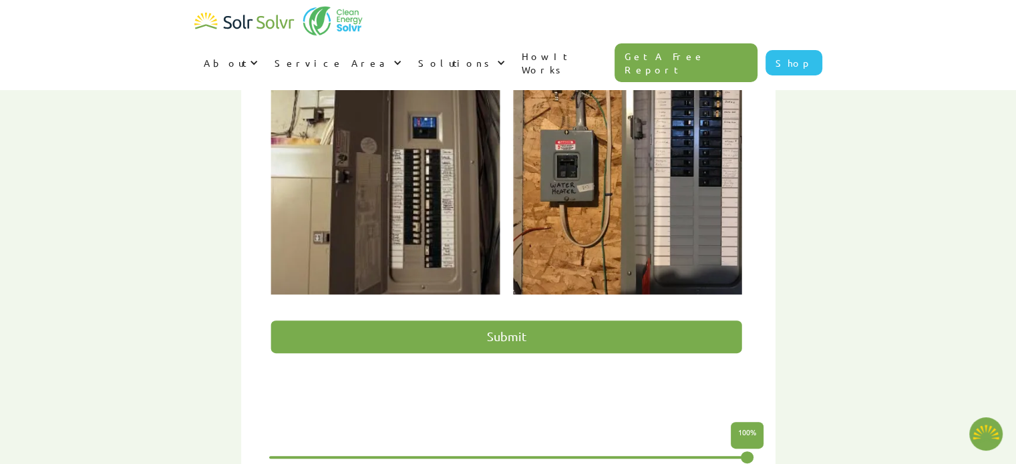
scroll to position [622, 0]
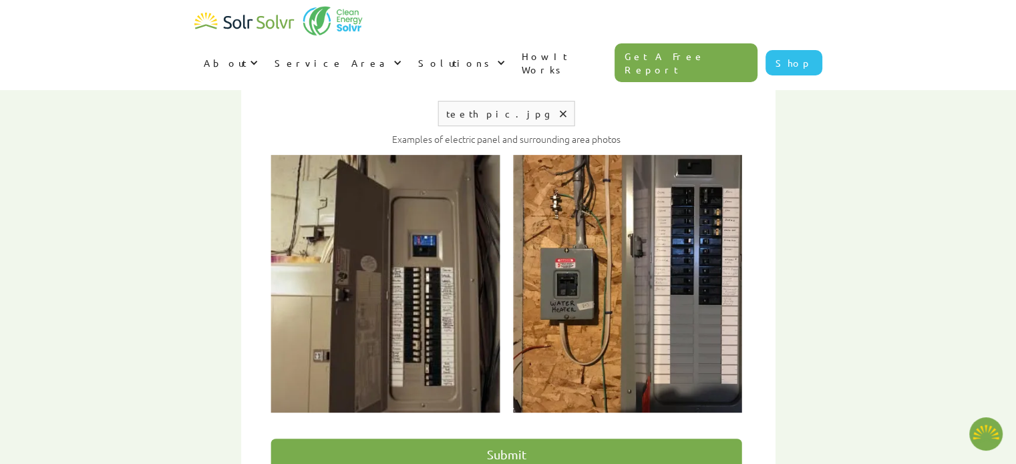
click at [514, 439] on input "Submit" at bounding box center [506, 455] width 471 height 33
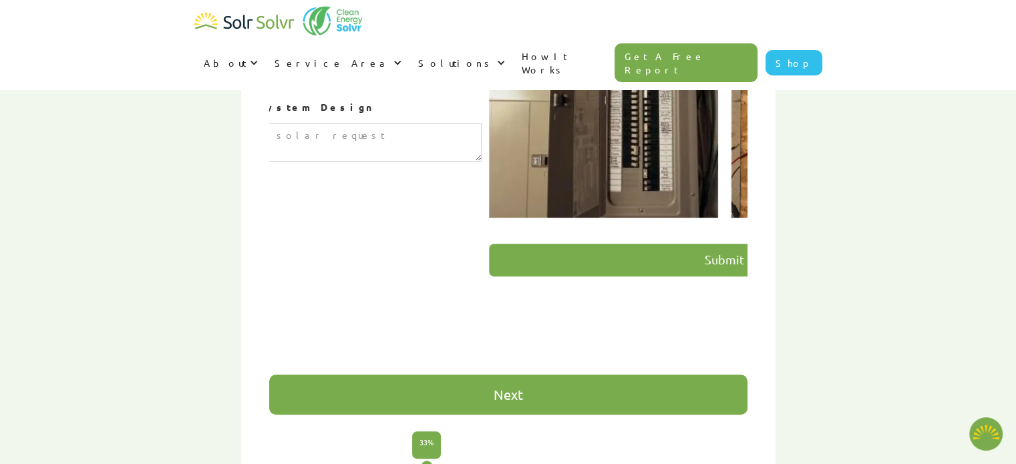
scroll to position [824, 0]
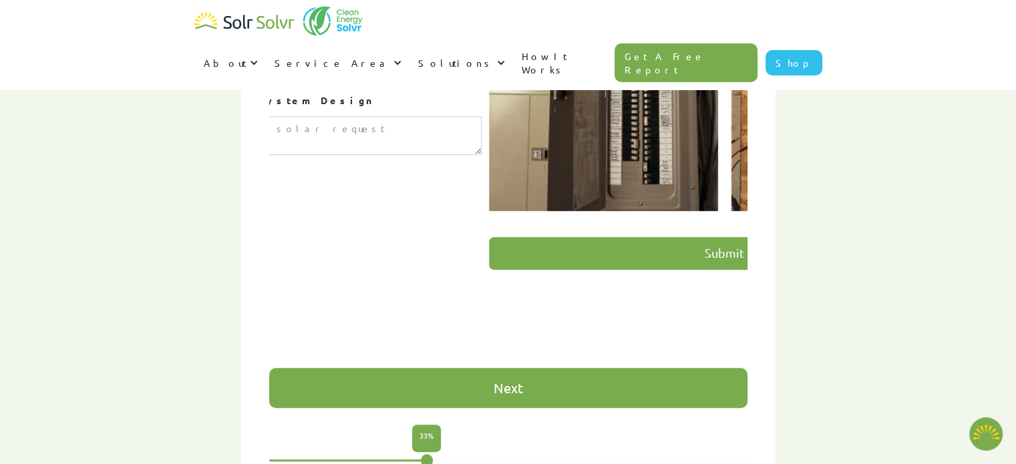
click at [566, 368] on div "Next" at bounding box center [508, 388] width 478 height 40
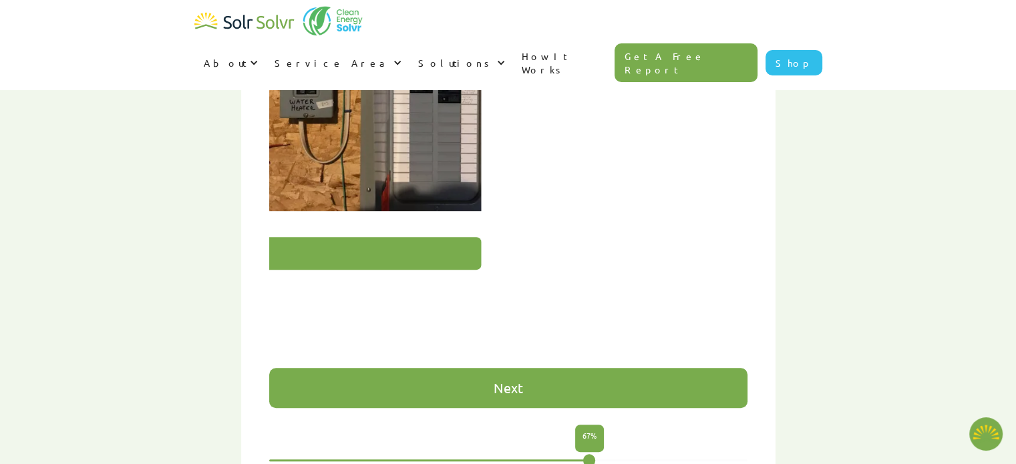
click at [566, 368] on div "Next" at bounding box center [508, 388] width 478 height 40
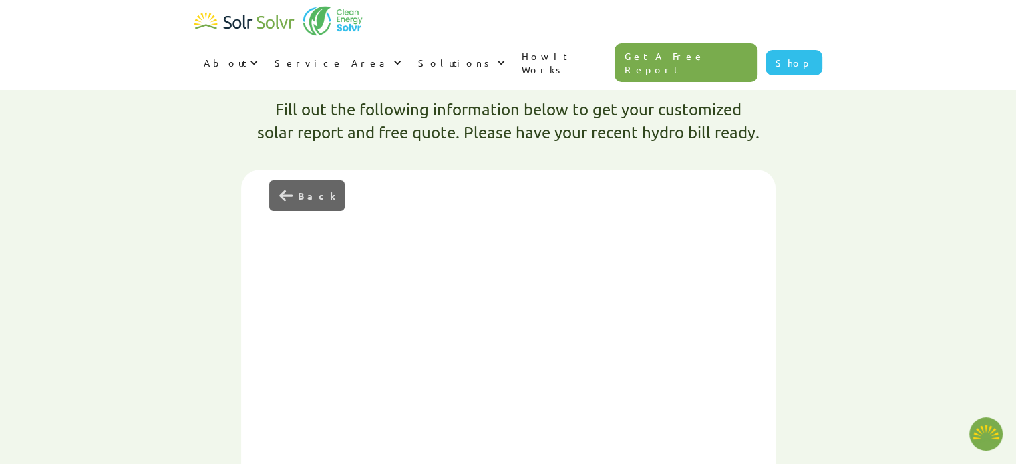
scroll to position [386, 0]
click at [318, 188] on div "Back" at bounding box center [316, 194] width 37 height 13
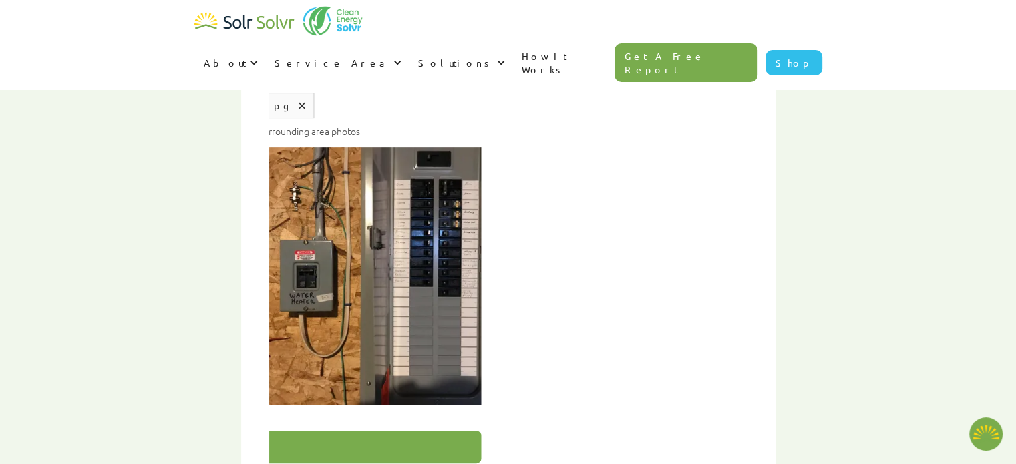
scroll to position [633, 0]
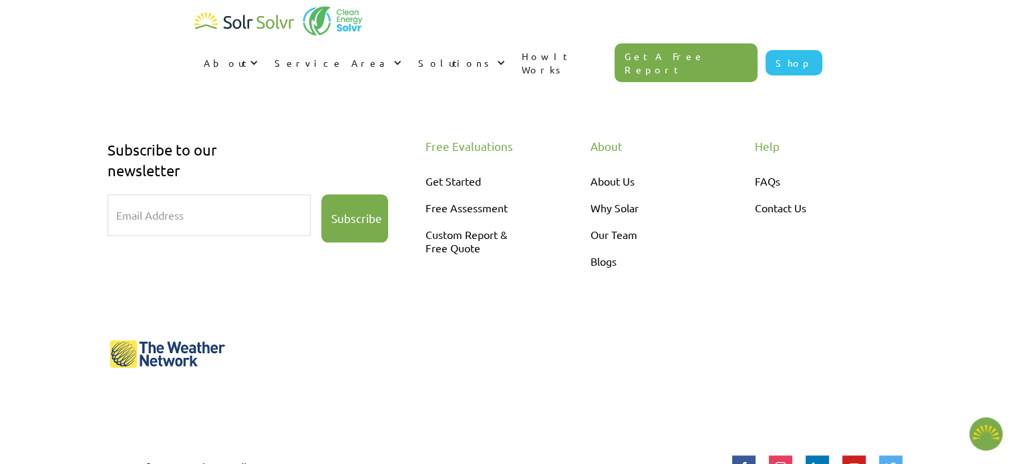
scroll to position [1409, 0]
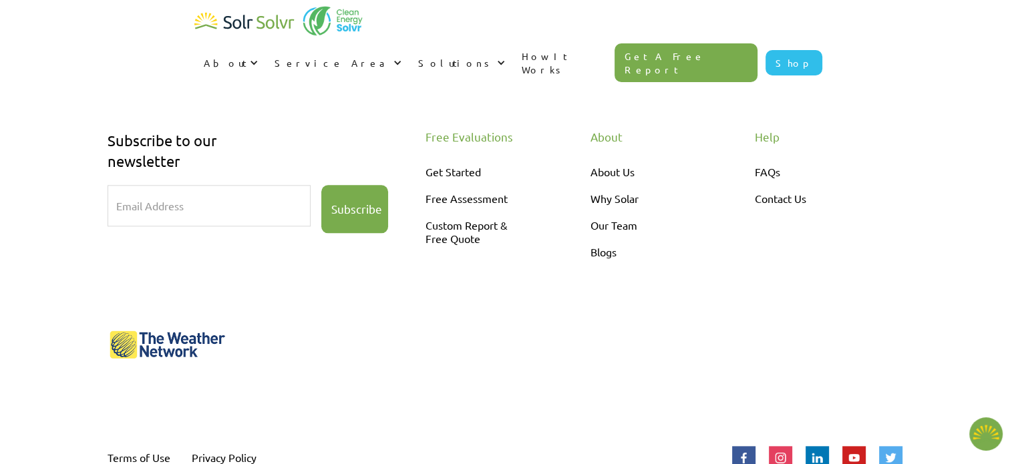
click at [615, 36] on link "How It Works" at bounding box center [563, 62] width 103 height 53
type textarea "x"
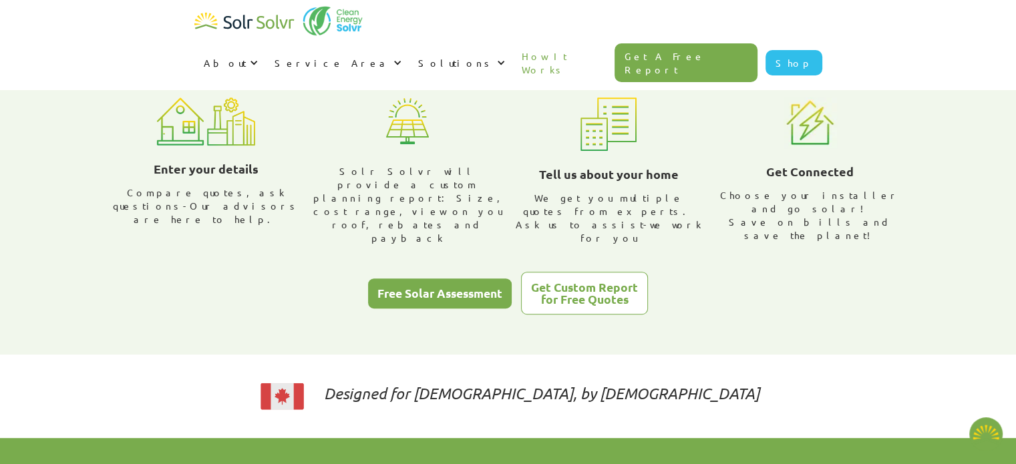
type textarea "x"
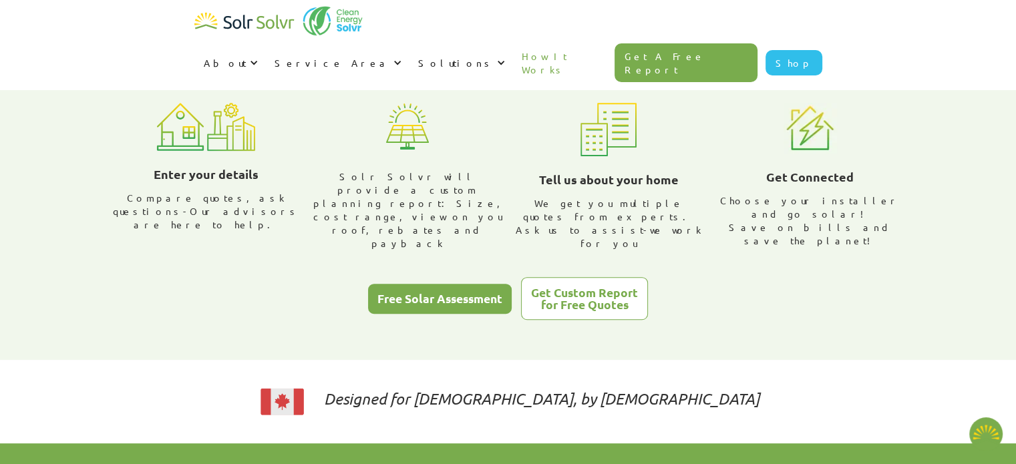
radio input "true"
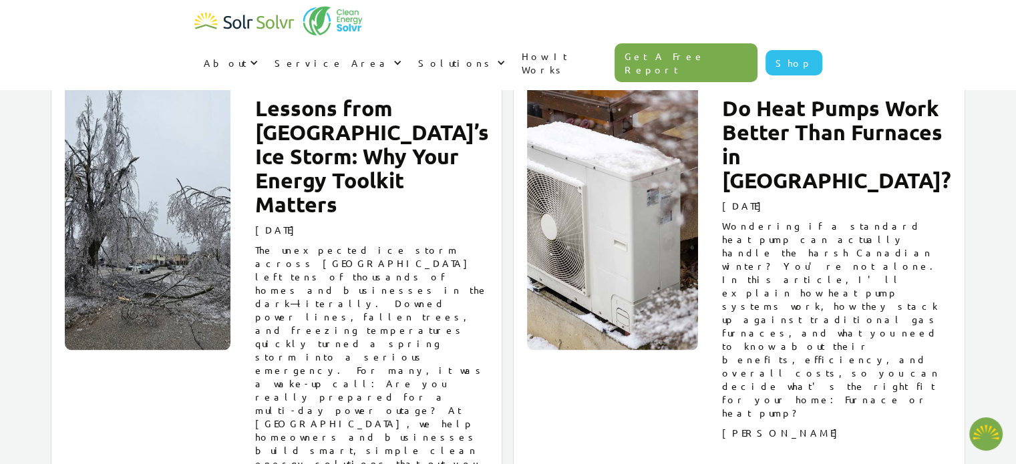
scroll to position [1689, 0]
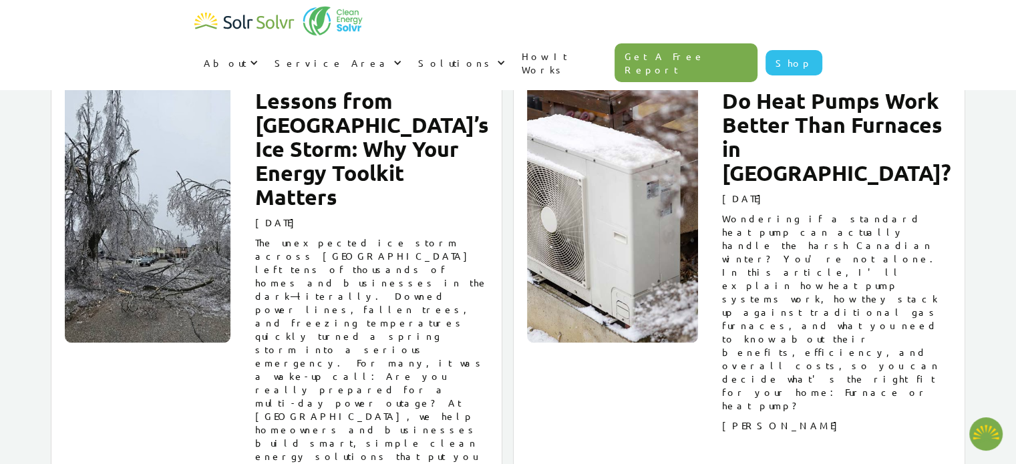
click at [811, 122] on h2 "Do Heat Pumps Work Better Than Furnaces in [GEOGRAPHIC_DATA]?" at bounding box center [836, 137] width 229 height 96
type textarea "x"
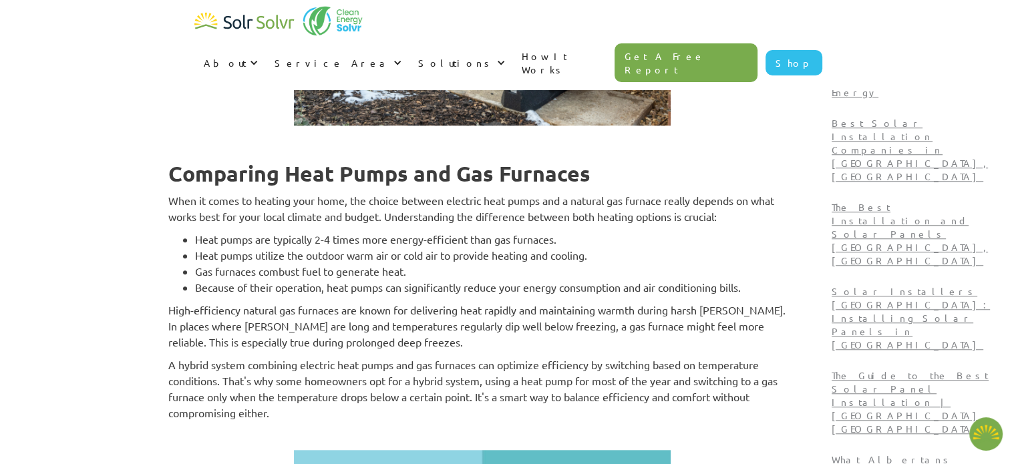
scroll to position [1084, 0]
click at [545, 161] on strong "Comparing Heat Pumps and Gas Furnaces" at bounding box center [379, 174] width 422 height 27
click at [577, 194] on p "When it comes to heating your home, the choice between electric heat pumps and …" at bounding box center [482, 209] width 628 height 32
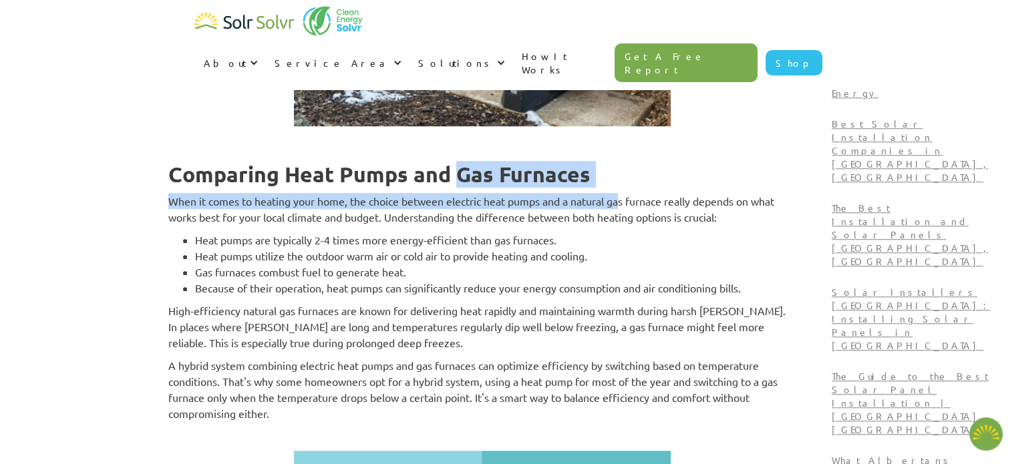
drag, startPoint x: 485, startPoint y: 144, endPoint x: 654, endPoint y: 159, distance: 169.6
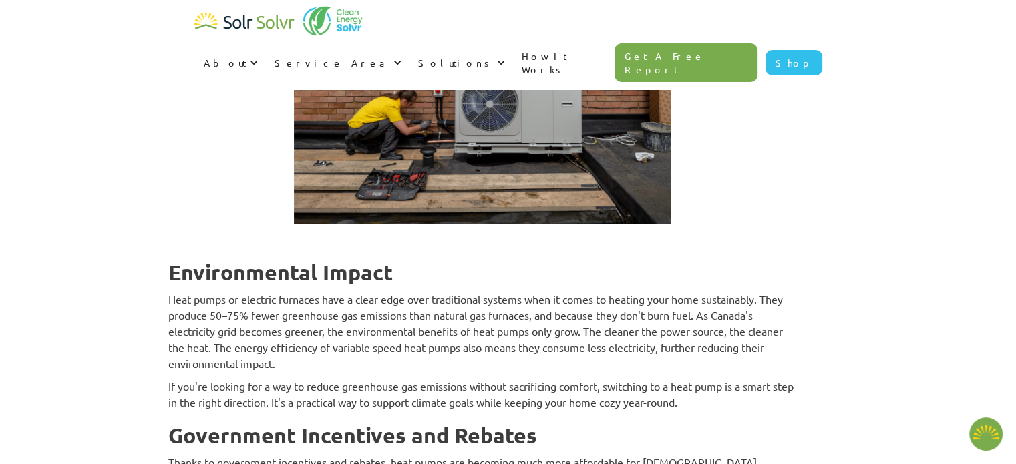
scroll to position [2832, 0]
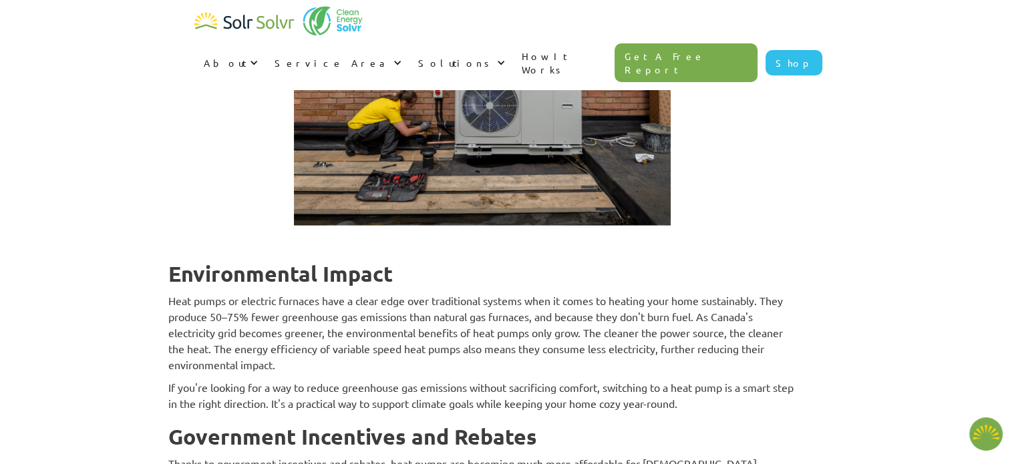
type textarea "x"
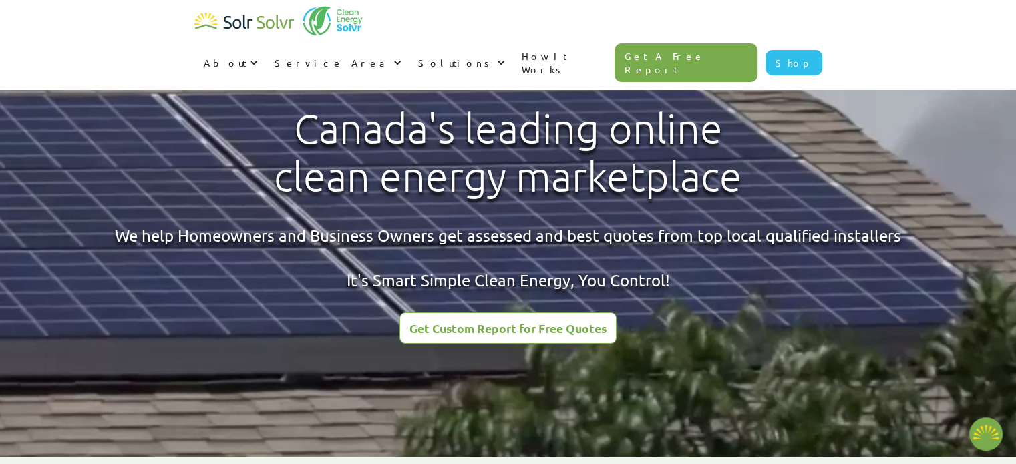
type textarea "x"
